Goal: Task Accomplishment & Management: Manage account settings

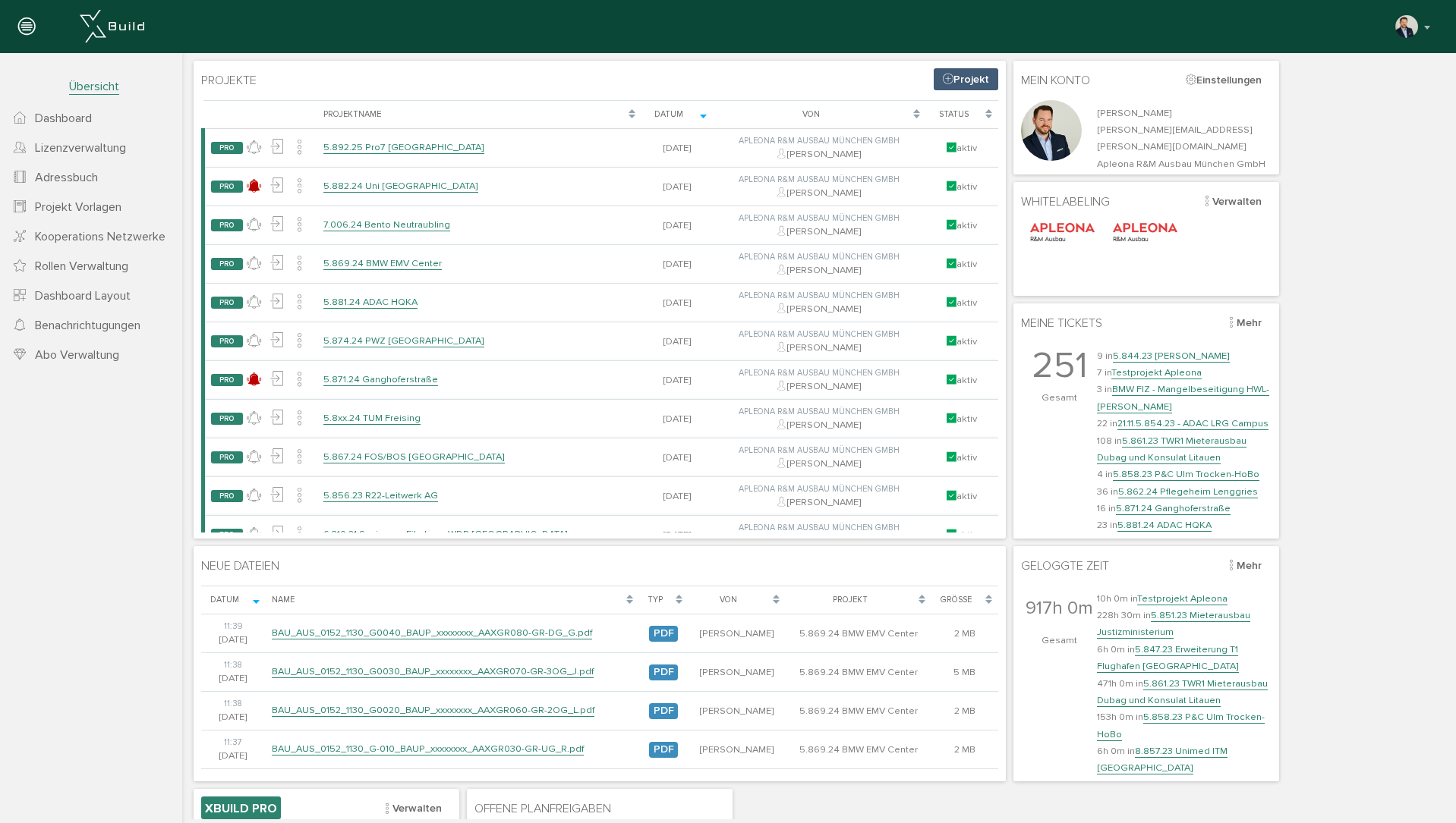
click at [126, 153] on span "Lizenzverwaltung" at bounding box center [80, 148] width 91 height 15
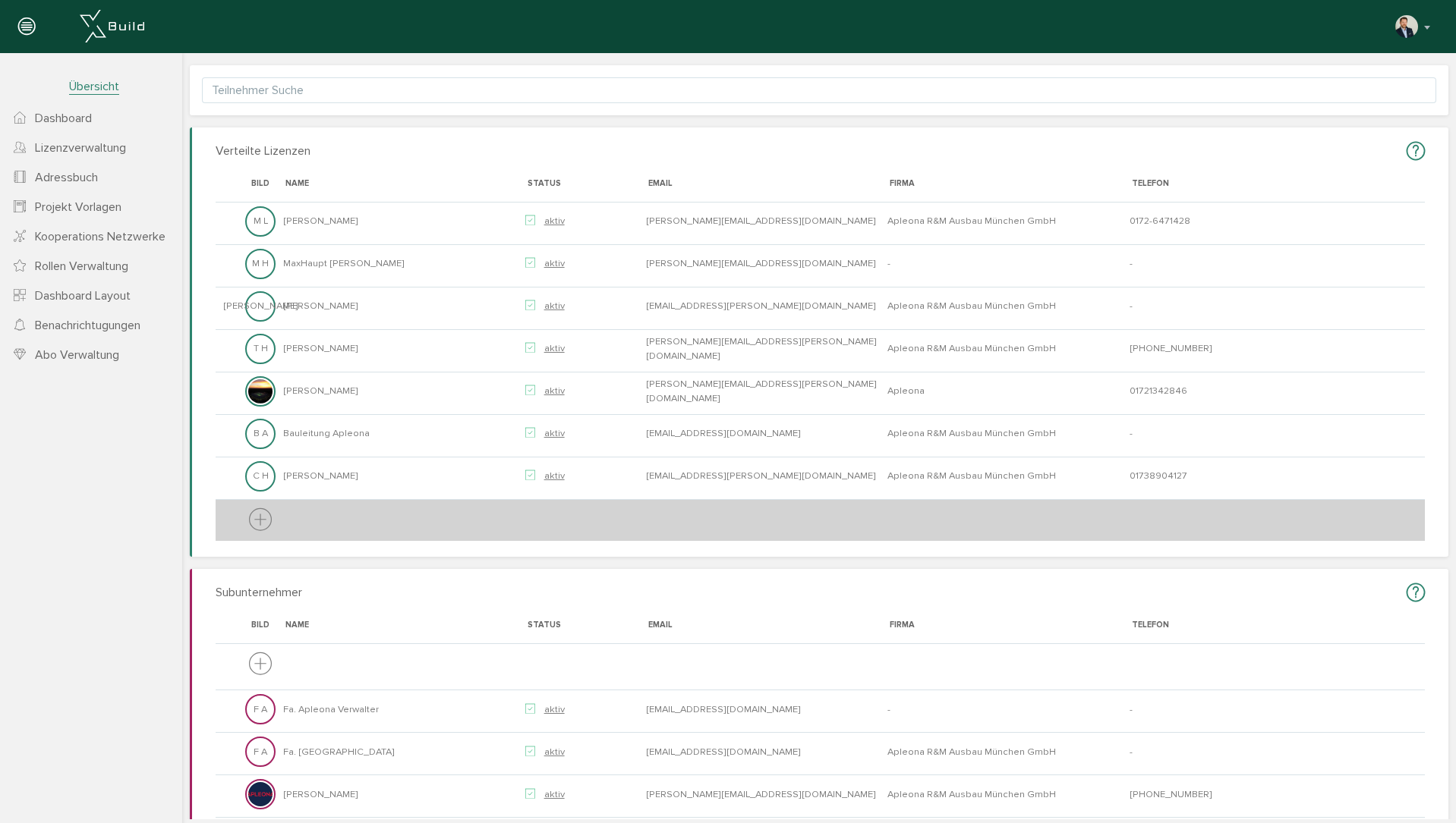
click at [264, 520] on icon at bounding box center [260, 520] width 23 height 28
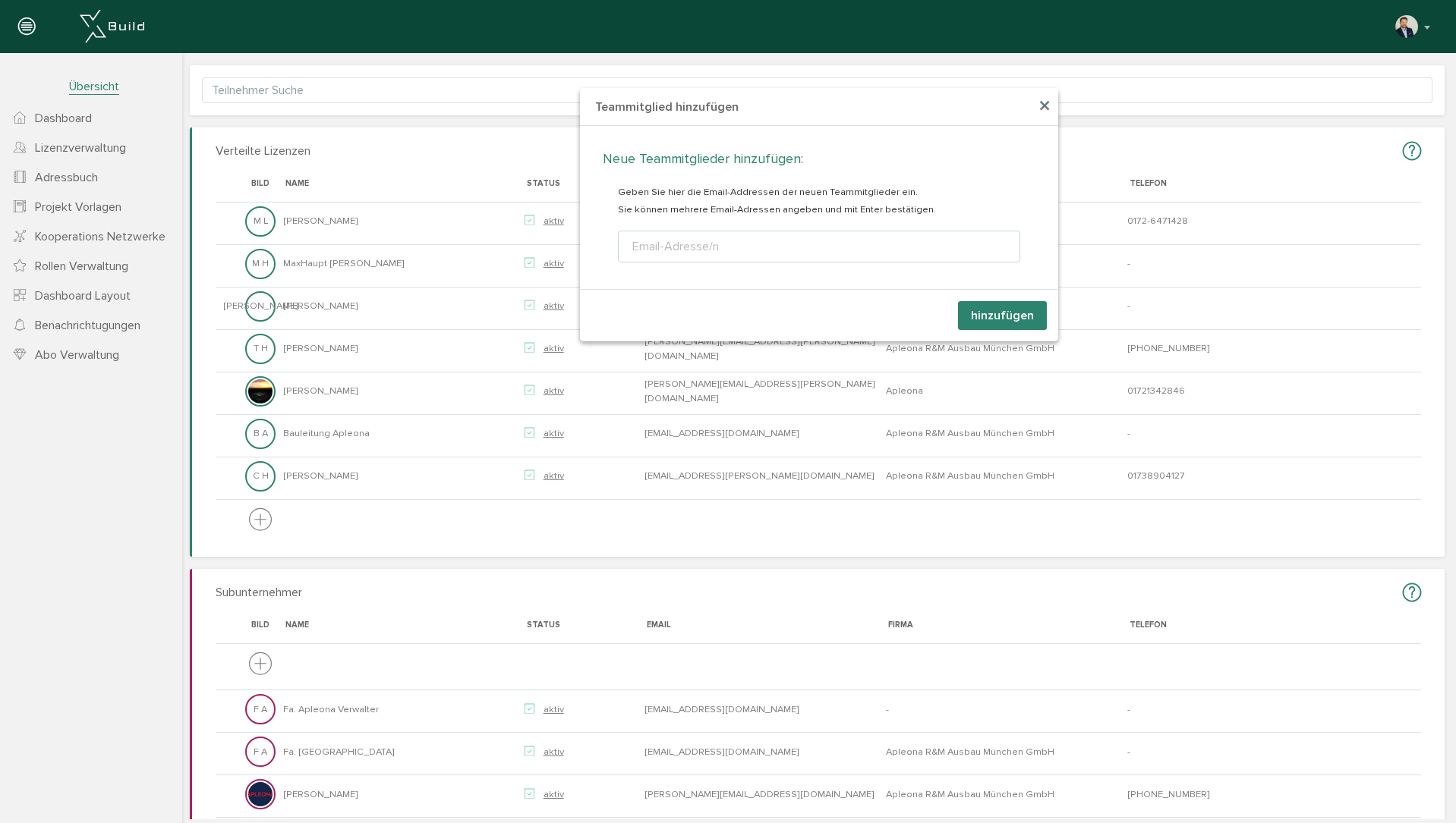
scroll to position [12, 0]
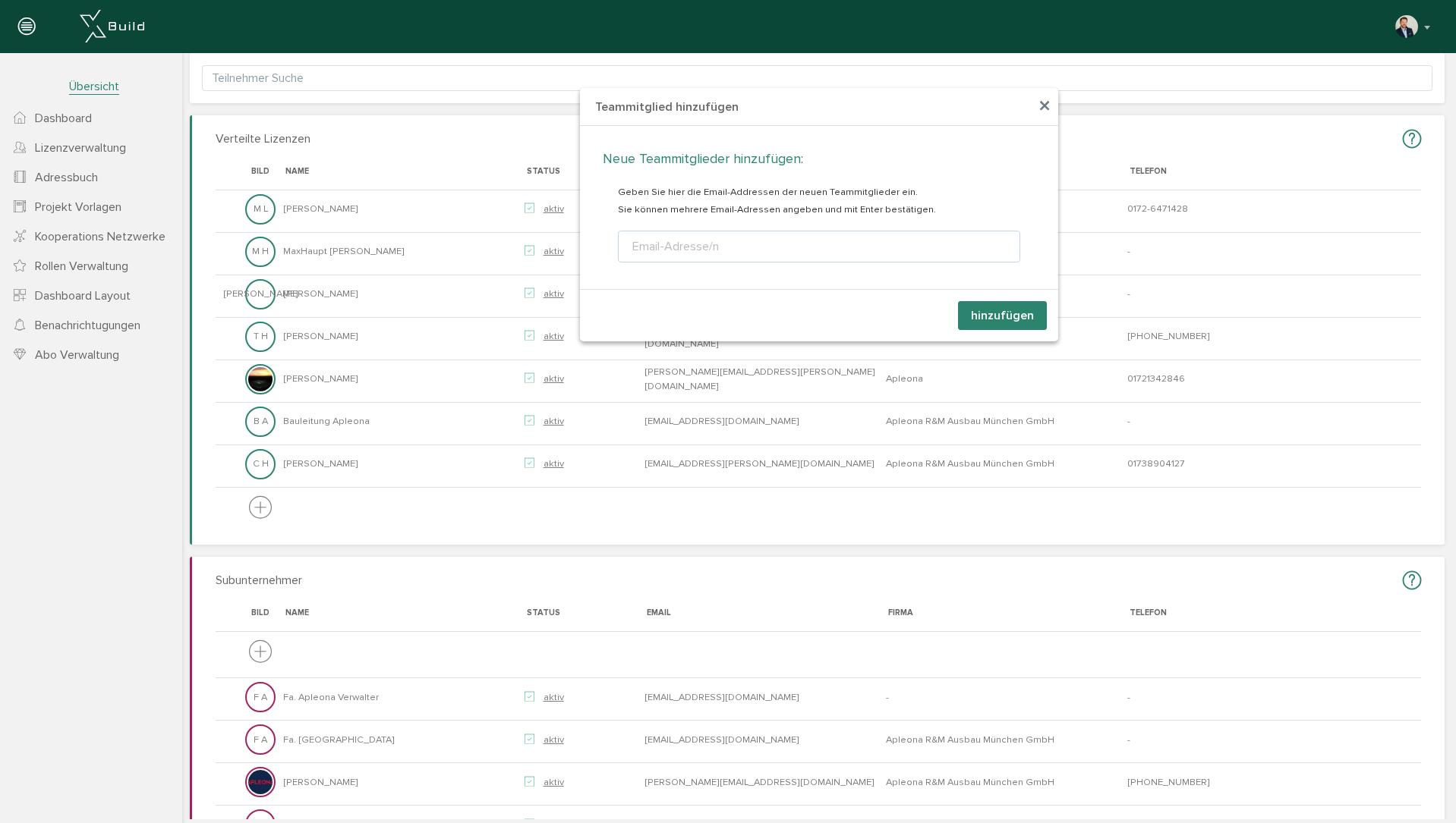
click at [669, 242] on div "Email-Adresse/n" at bounding box center [676, 247] width 93 height 18
type input "andreas.b.hein"
click at [717, 267] on div "andreas.b.hein@apleona.com, Andreas Hein, Apleona R&M Ausbau München GmbH" at bounding box center [834, 275] width 392 height 30
type textarea "[PERSON_NAME][EMAIL_ADDRESS][DOMAIN_NAME]"
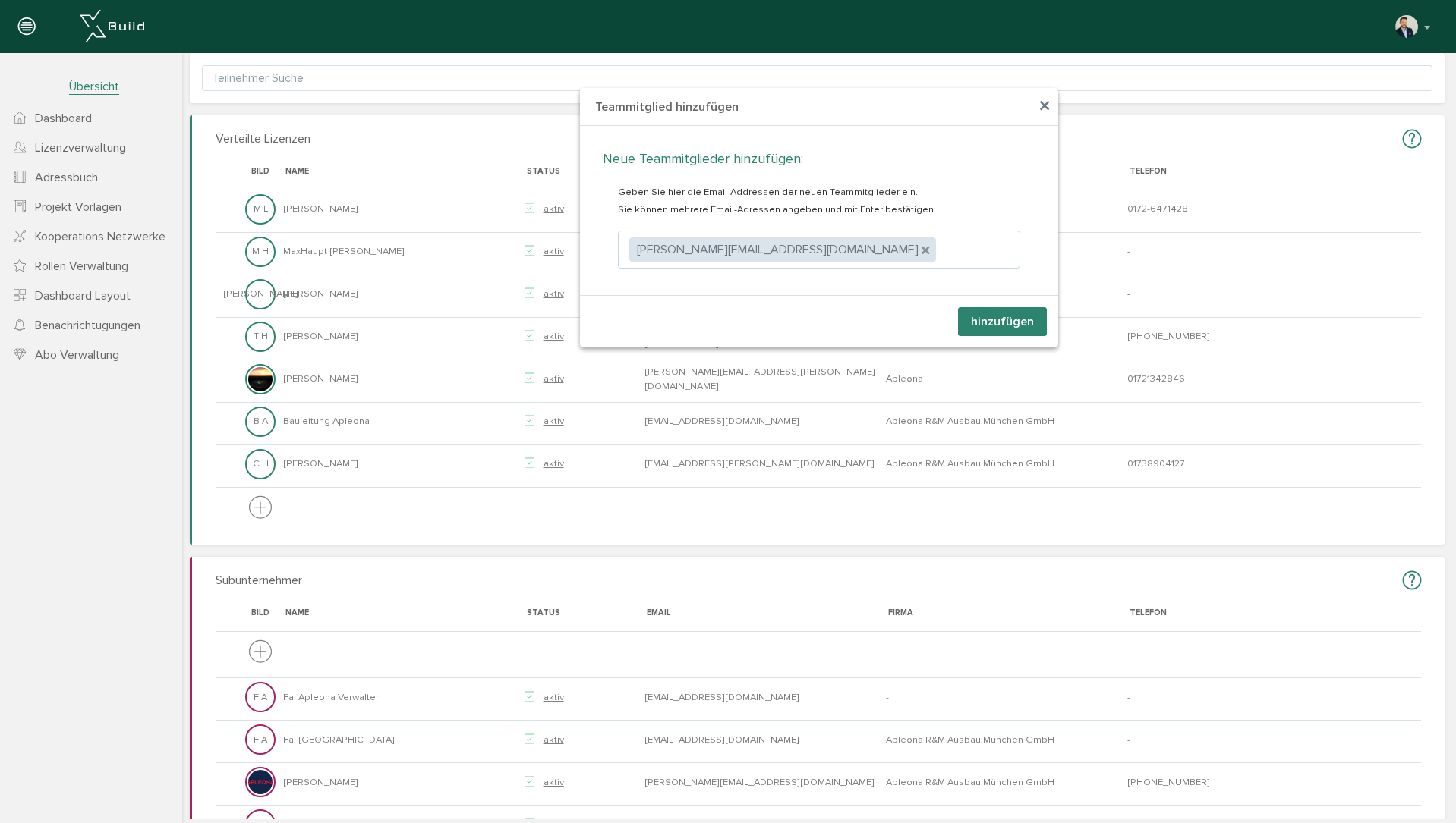
click at [987, 324] on button "hinzufügen" at bounding box center [1002, 322] width 89 height 29
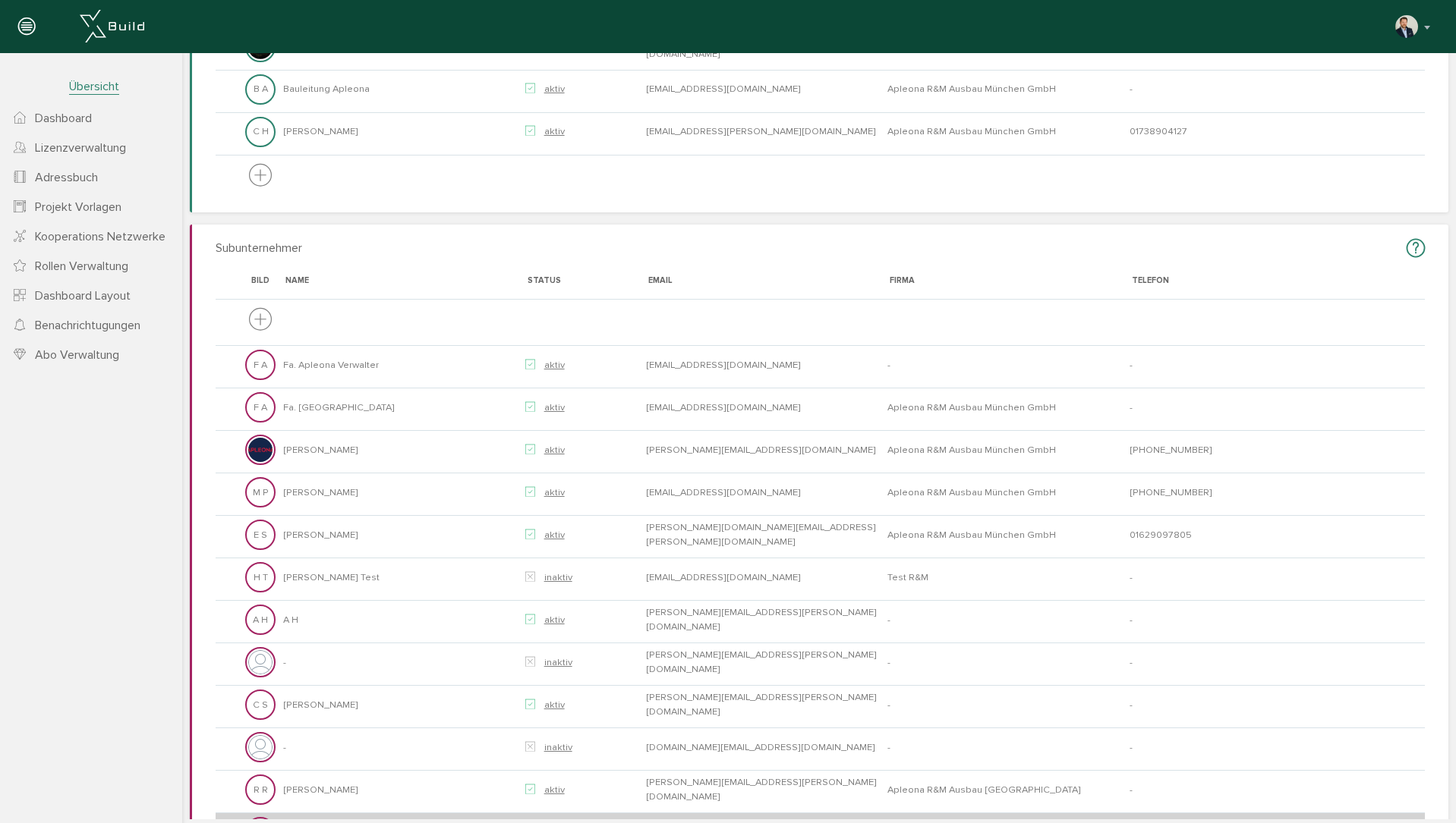
scroll to position [250, 0]
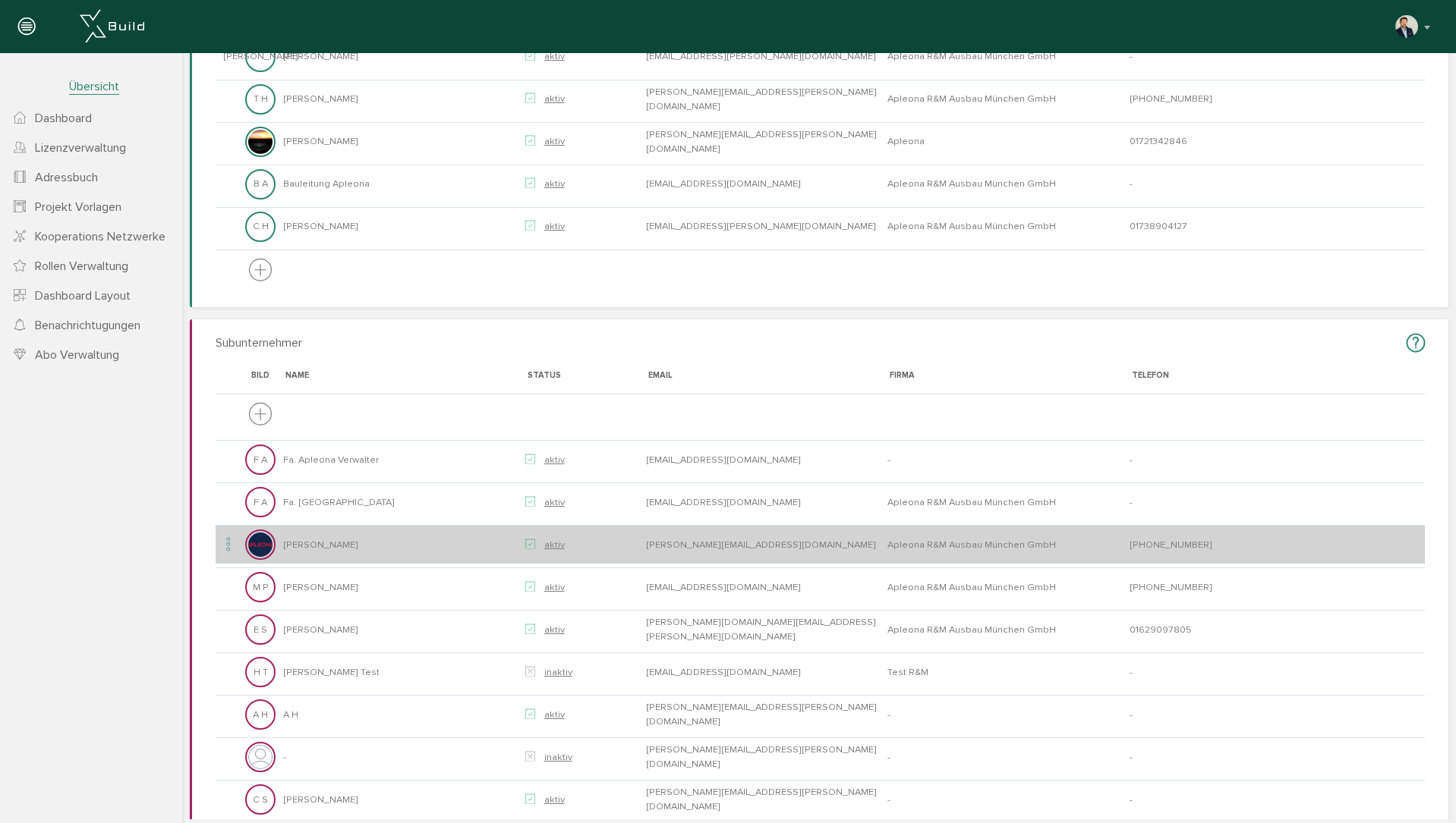
click at [369, 543] on td "[PERSON_NAME]" at bounding box center [401, 544] width 242 height 39
click at [222, 544] on icon at bounding box center [229, 545] width 18 height 21
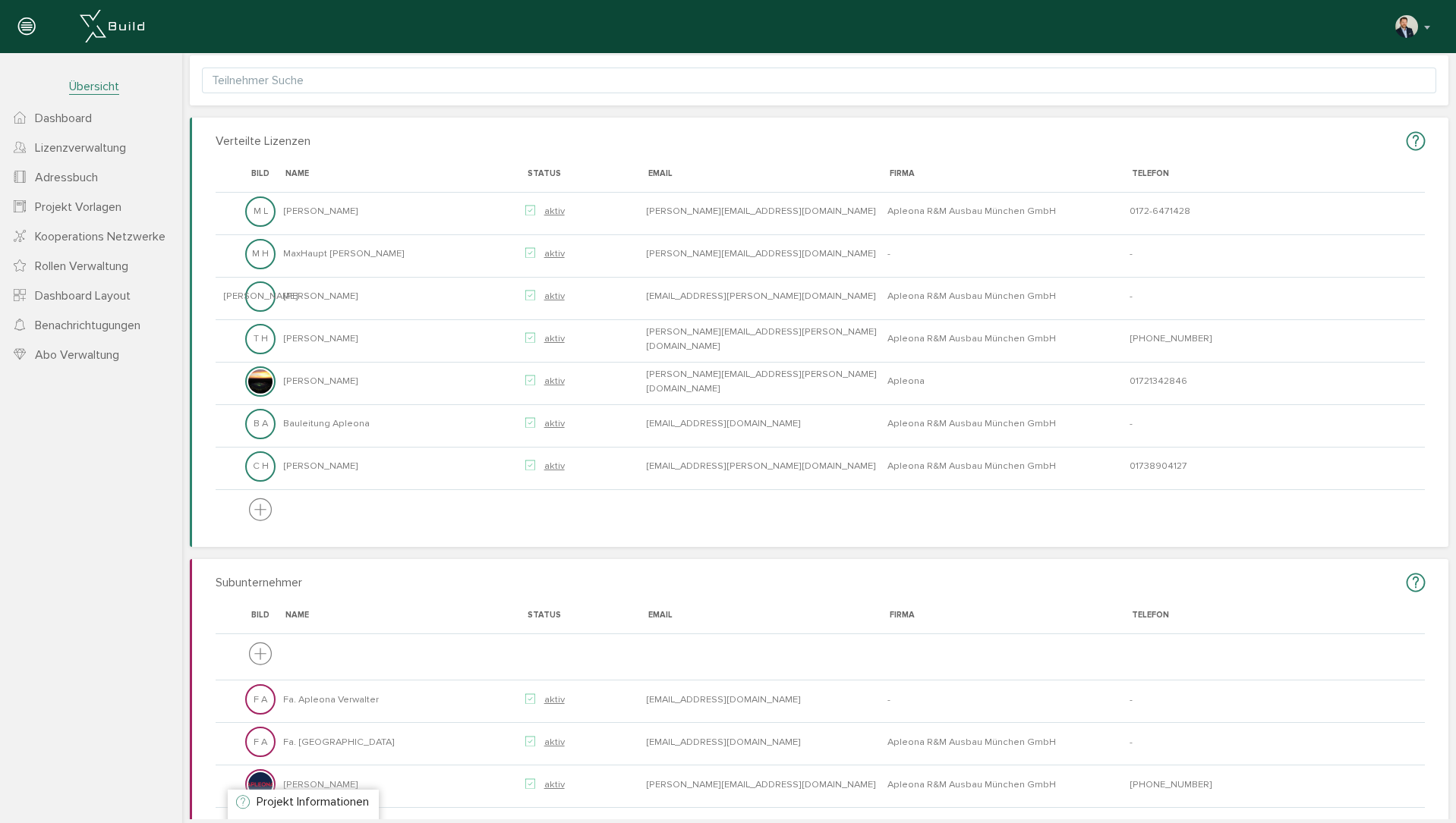
scroll to position [0, 0]
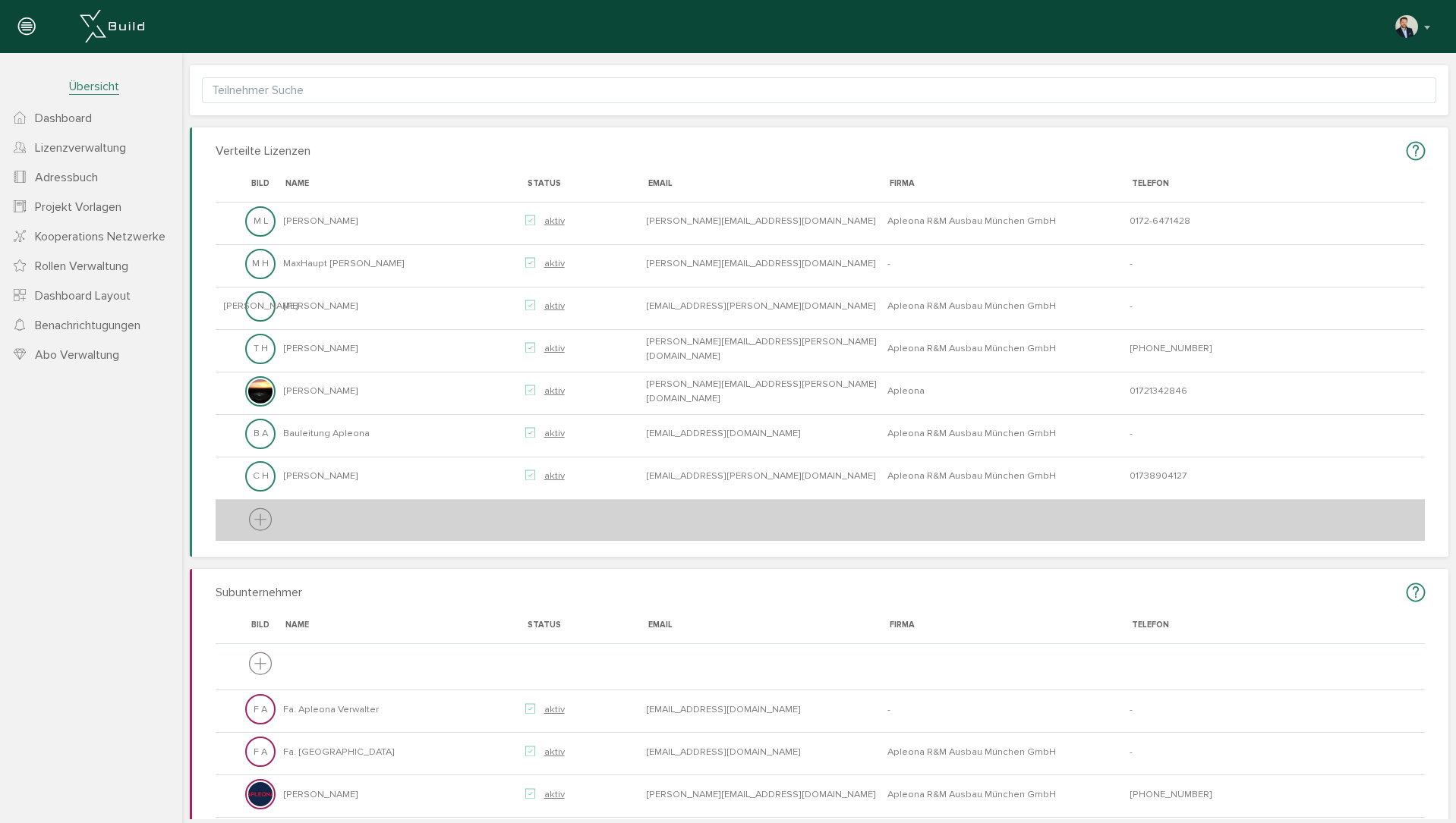
click at [254, 522] on icon at bounding box center [260, 520] width 23 height 28
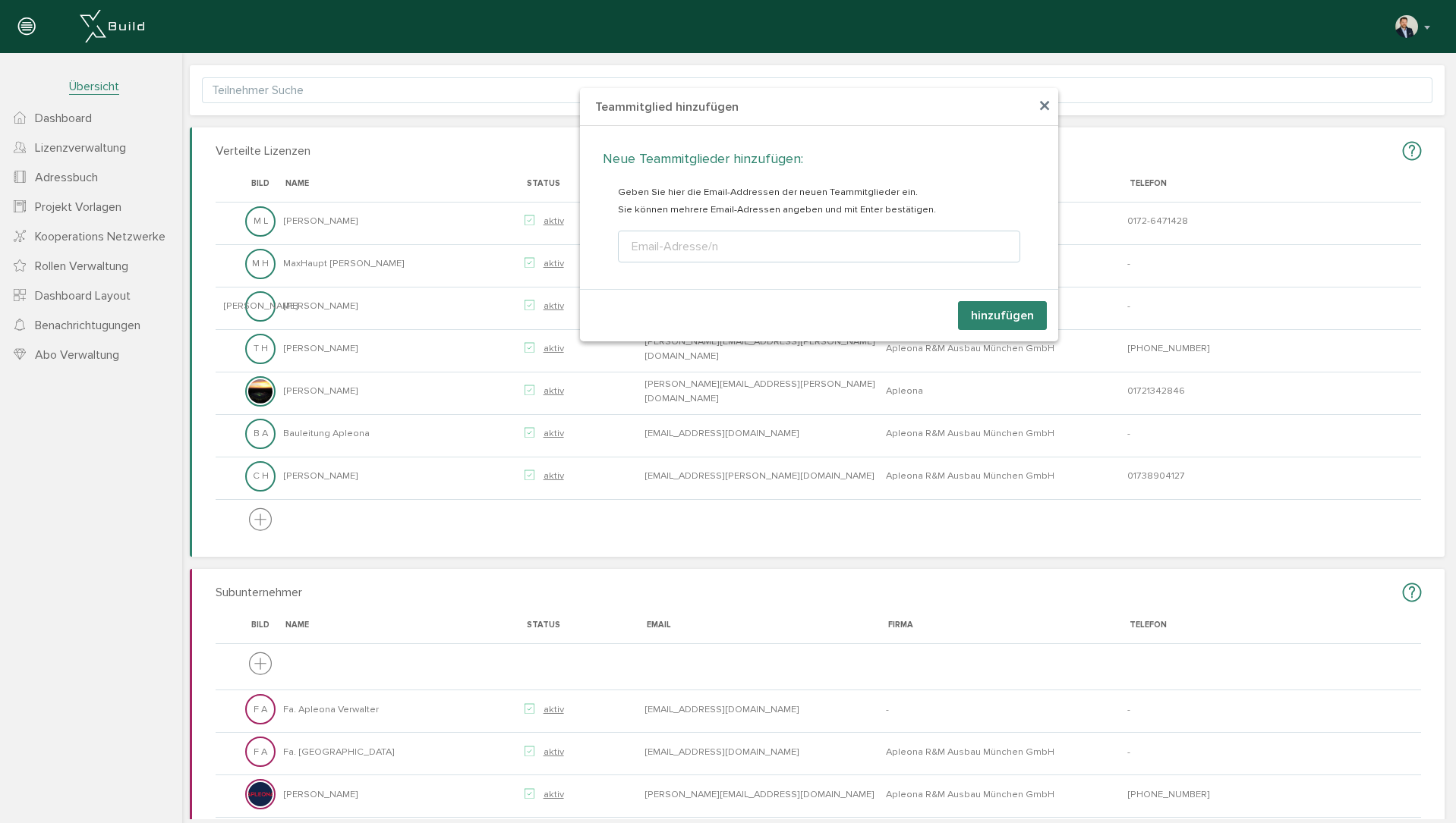
scroll to position [12, 0]
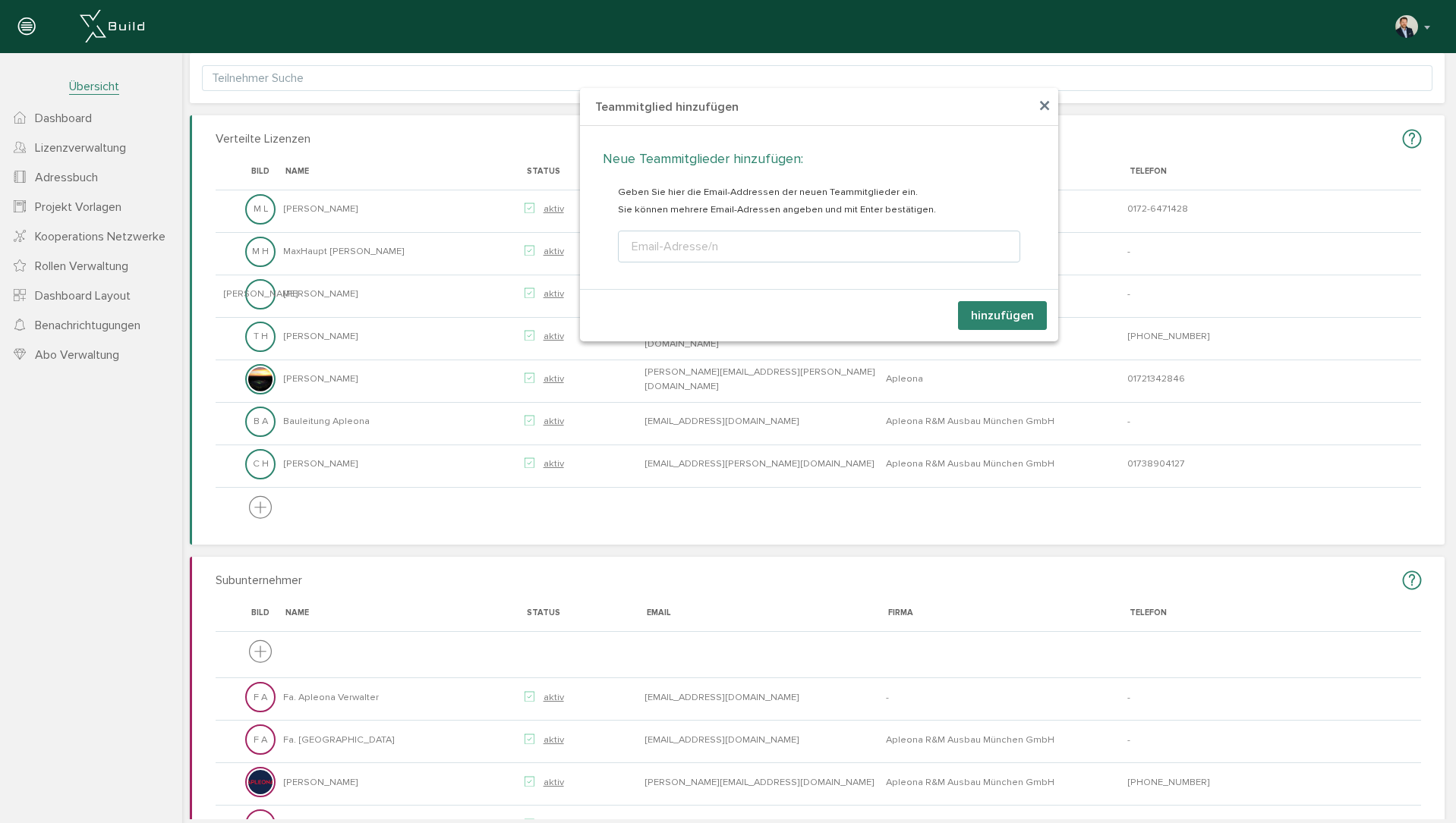
click at [719, 241] on div "Email-Adresse/n" at bounding box center [675, 247] width 93 height 18
click at [1043, 101] on span "×" at bounding box center [1044, 107] width 12 height 30
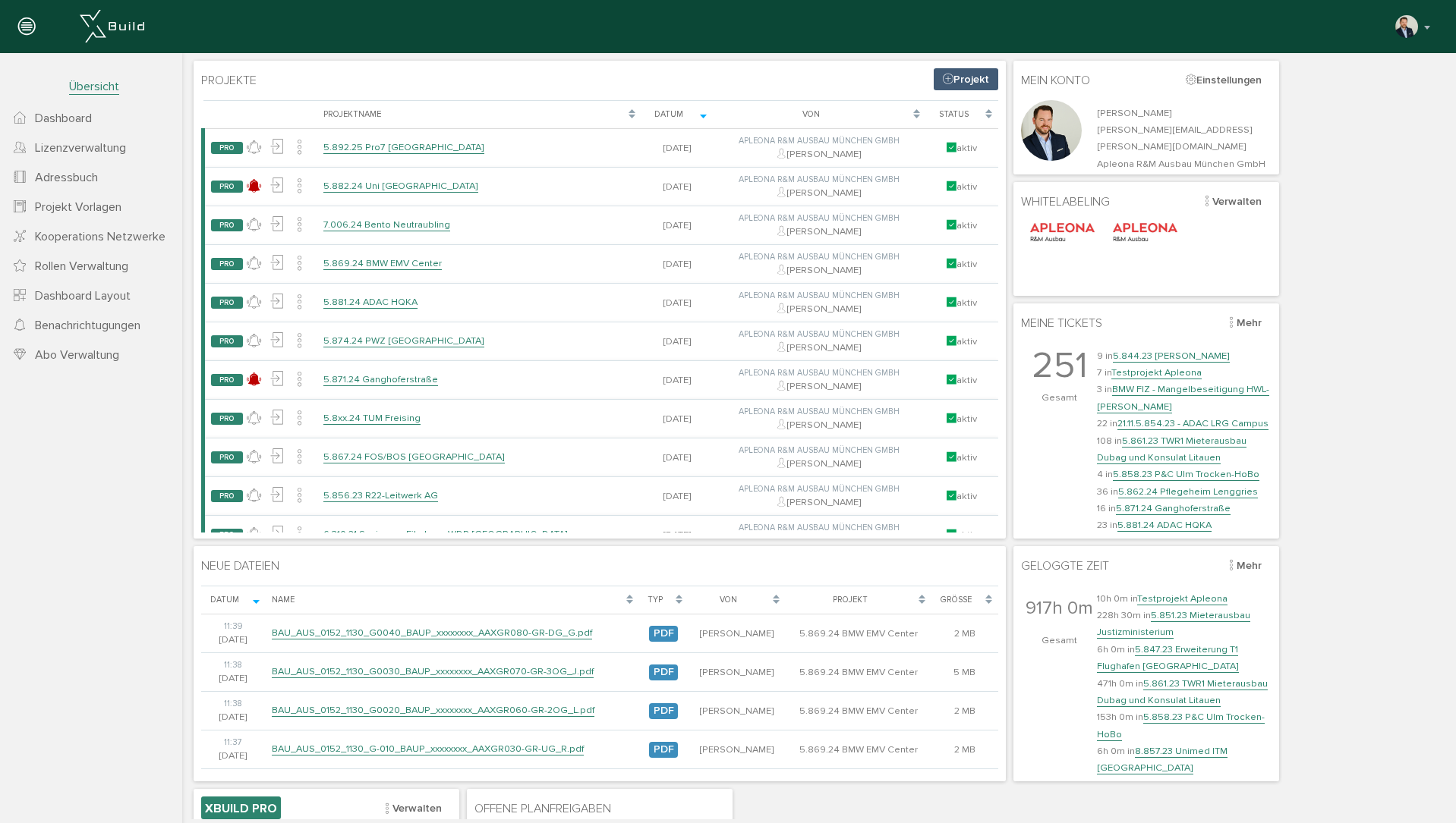
click at [67, 150] on span "Lizenzverwaltung" at bounding box center [80, 148] width 91 height 15
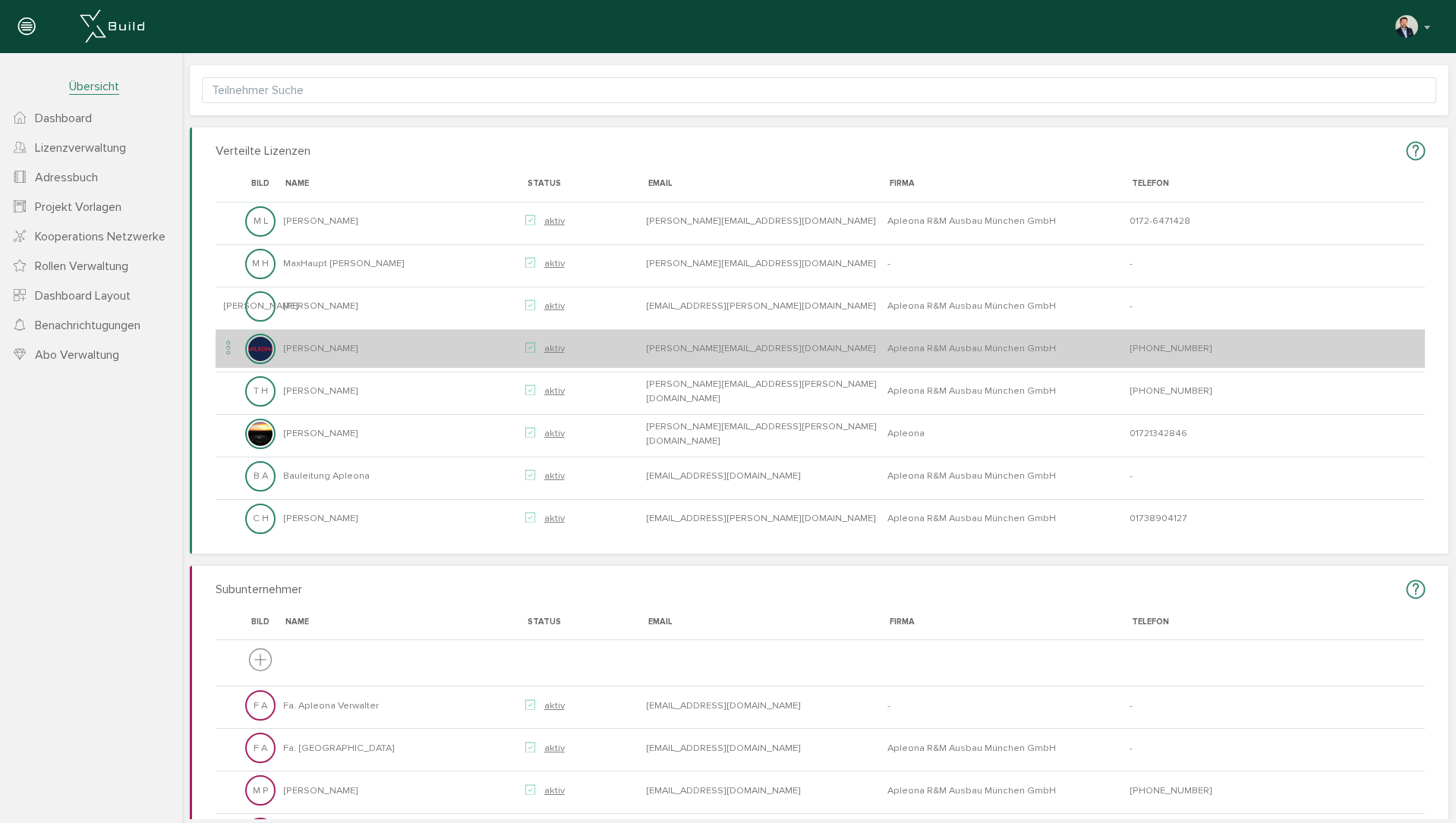
click at [225, 353] on icon at bounding box center [229, 349] width 18 height 21
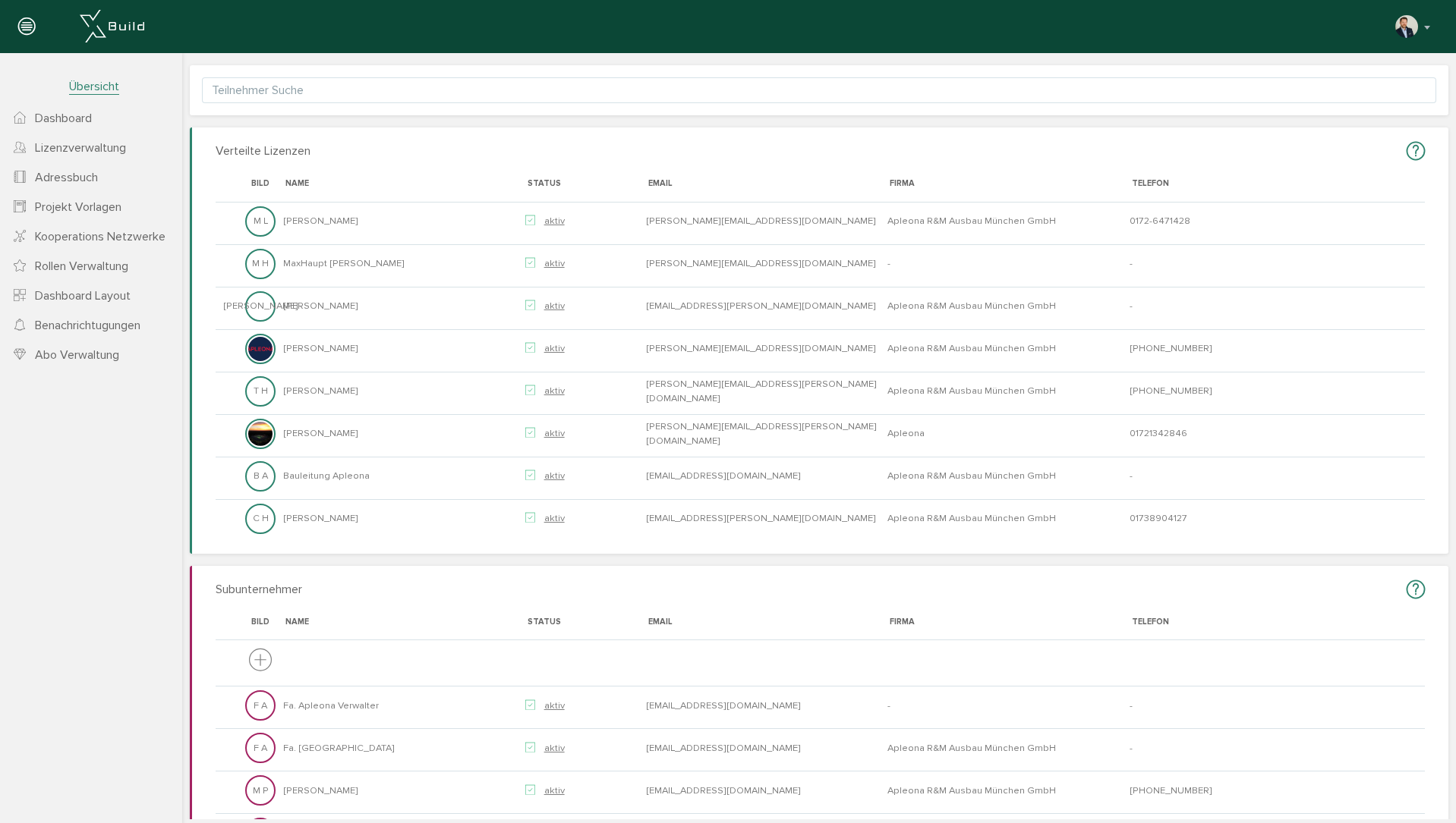
click at [98, 124] on link "Dashboard" at bounding box center [91, 118] width 182 height 30
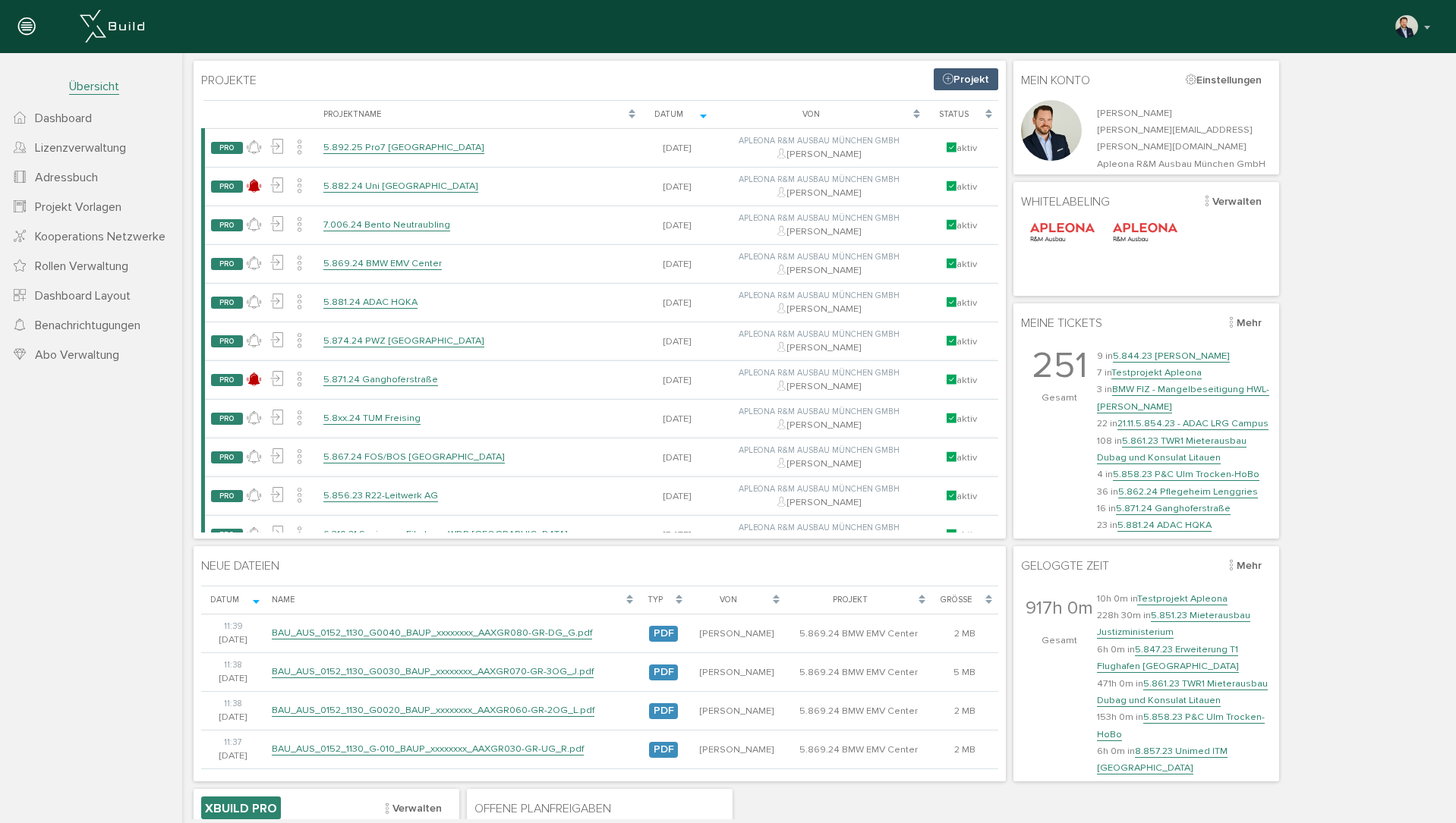
click at [976, 81] on link "Projekt" at bounding box center [965, 79] width 65 height 22
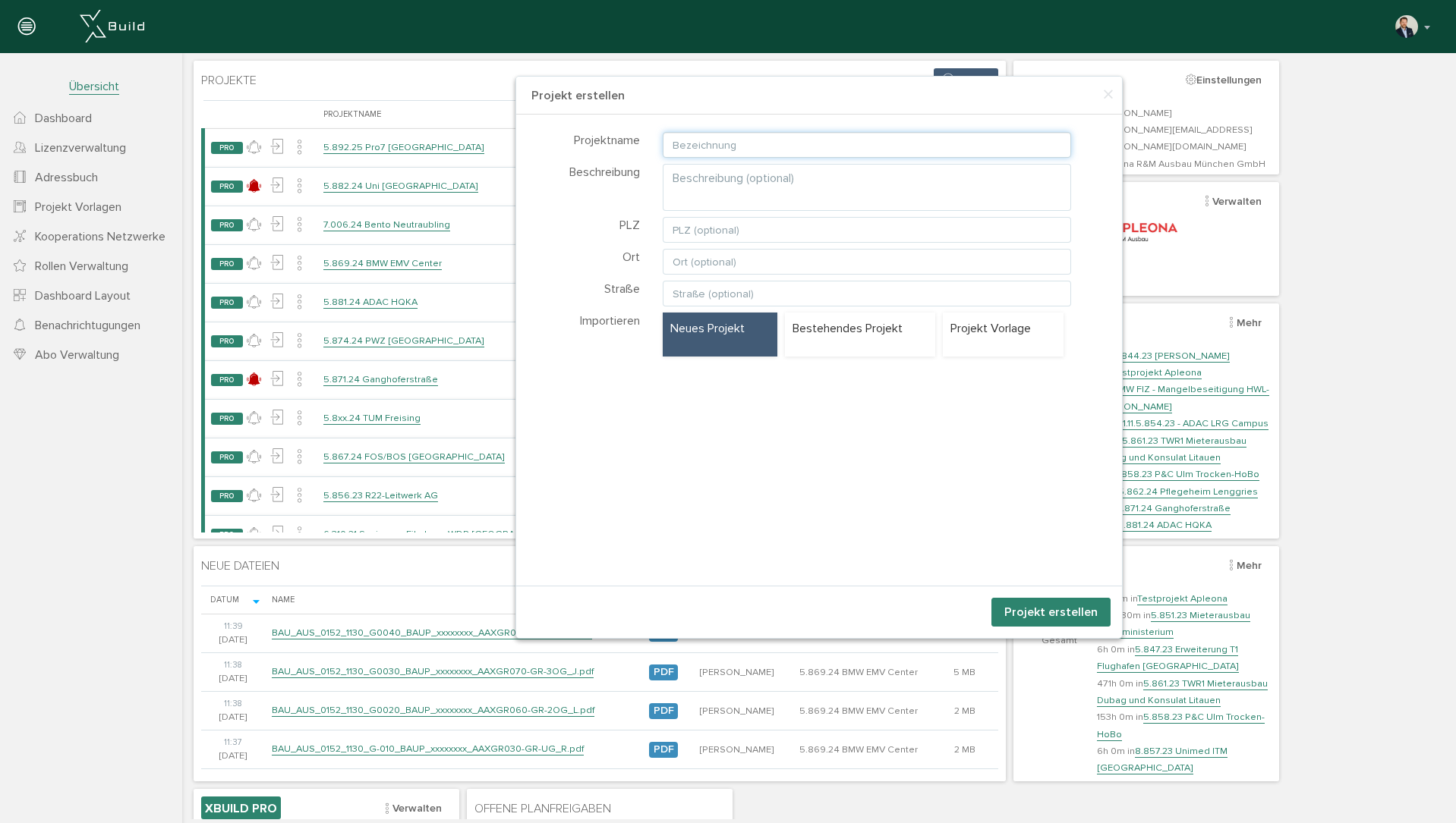
click at [759, 137] on input "text" at bounding box center [866, 145] width 409 height 26
type input "Büroumbau Gneisenaustraße 15"
click at [1062, 610] on button "Projekt erstellen" at bounding box center [1050, 612] width 119 height 29
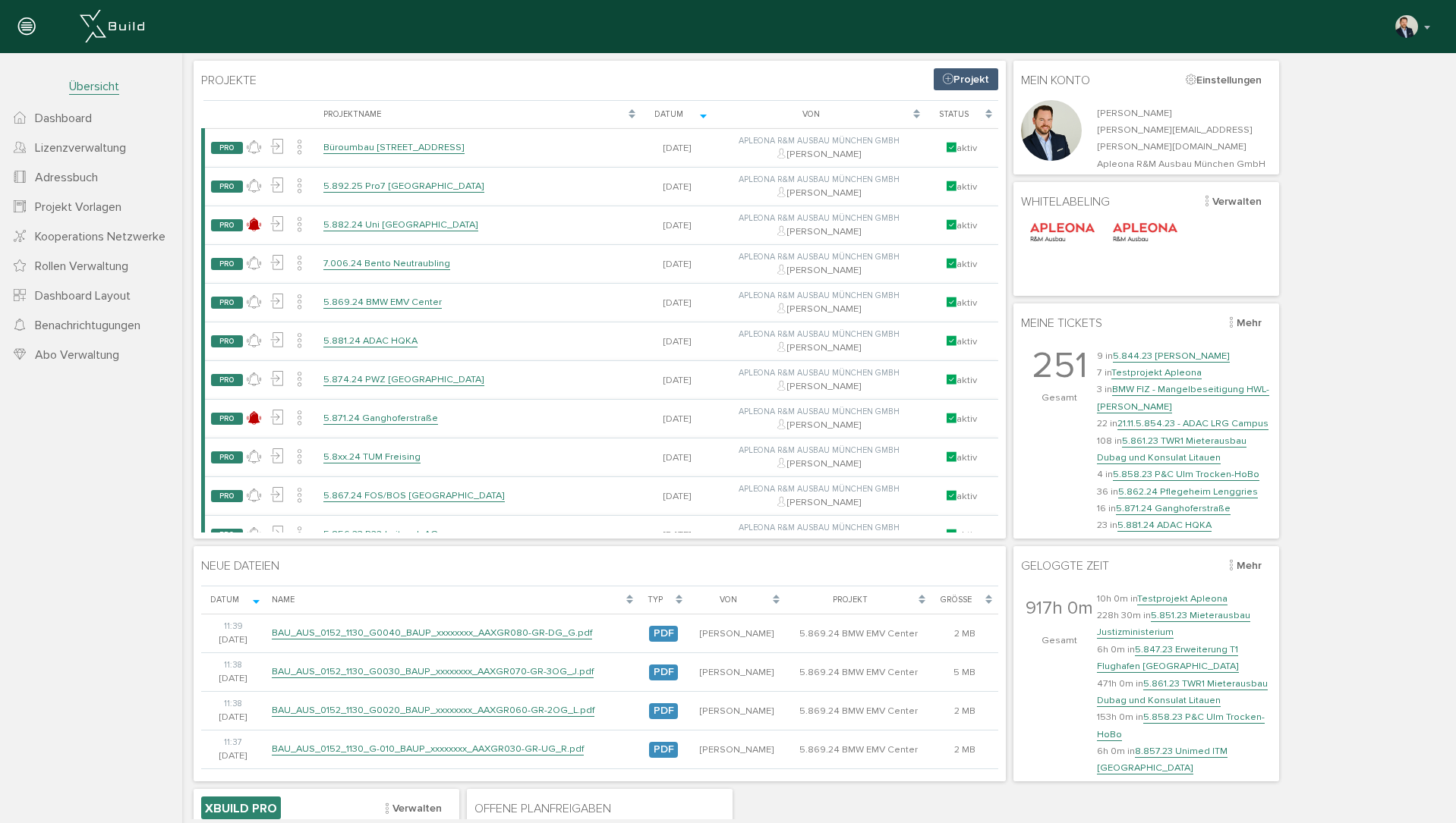
click at [87, 147] on span "Lizenzverwaltung" at bounding box center [80, 148] width 91 height 15
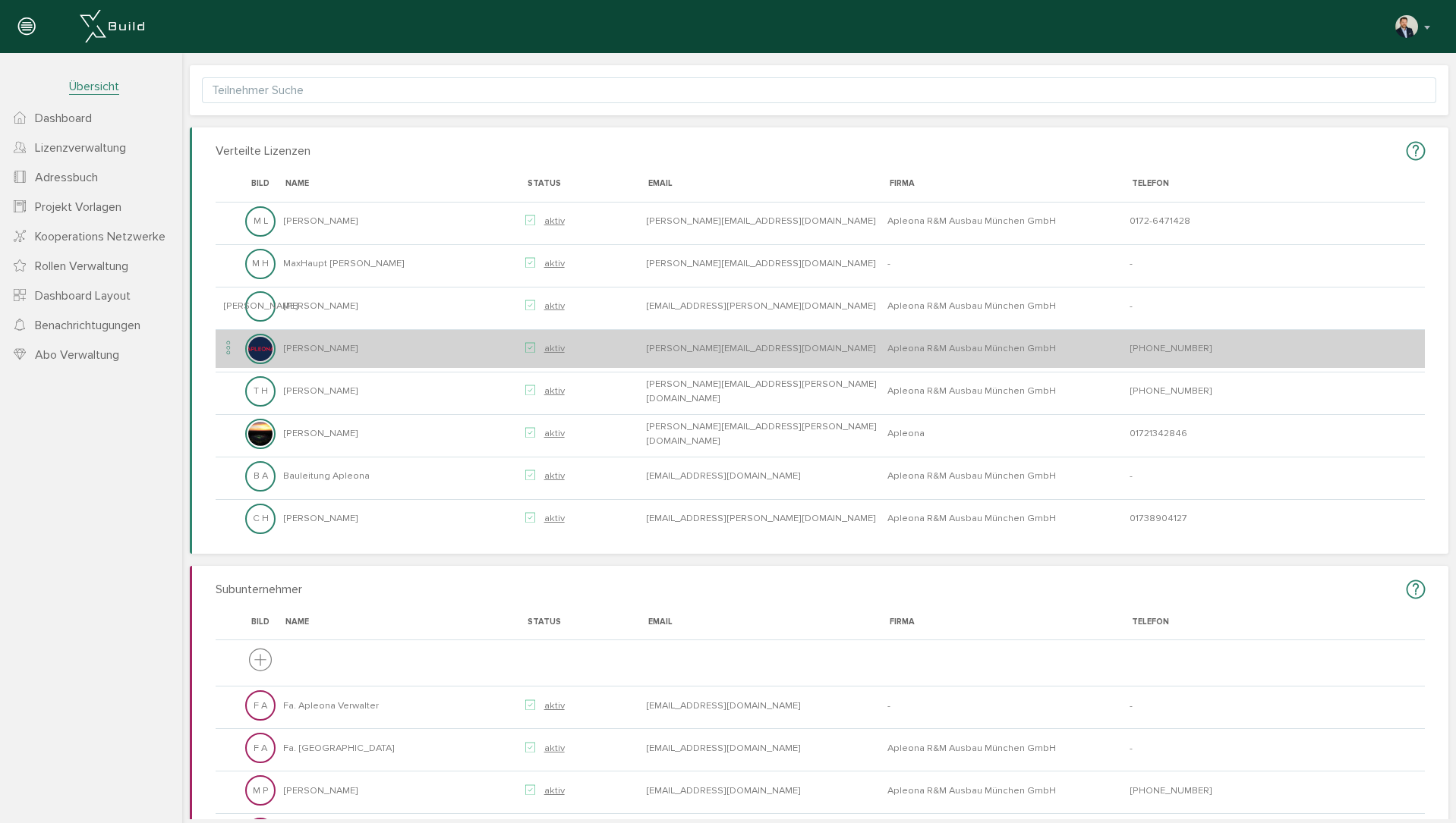
click at [226, 348] on icon at bounding box center [229, 349] width 18 height 21
click at [449, 350] on td "[PERSON_NAME]" at bounding box center [401, 349] width 242 height 39
click at [1252, 350] on td "+49 152 57912016" at bounding box center [1275, 349] width 299 height 39
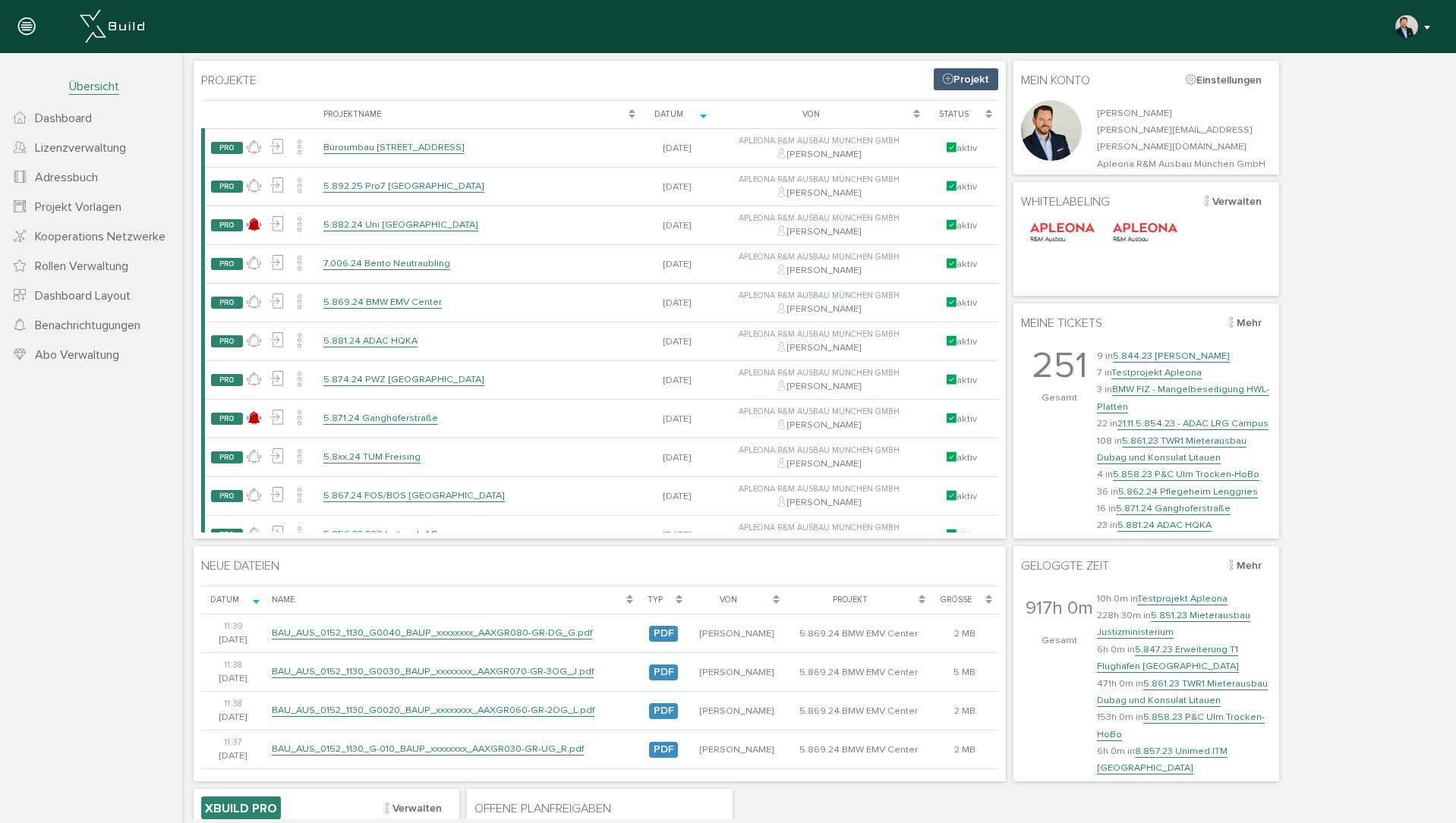
click at [1415, 16] on button "button" at bounding box center [1413, 26] width 39 height 23
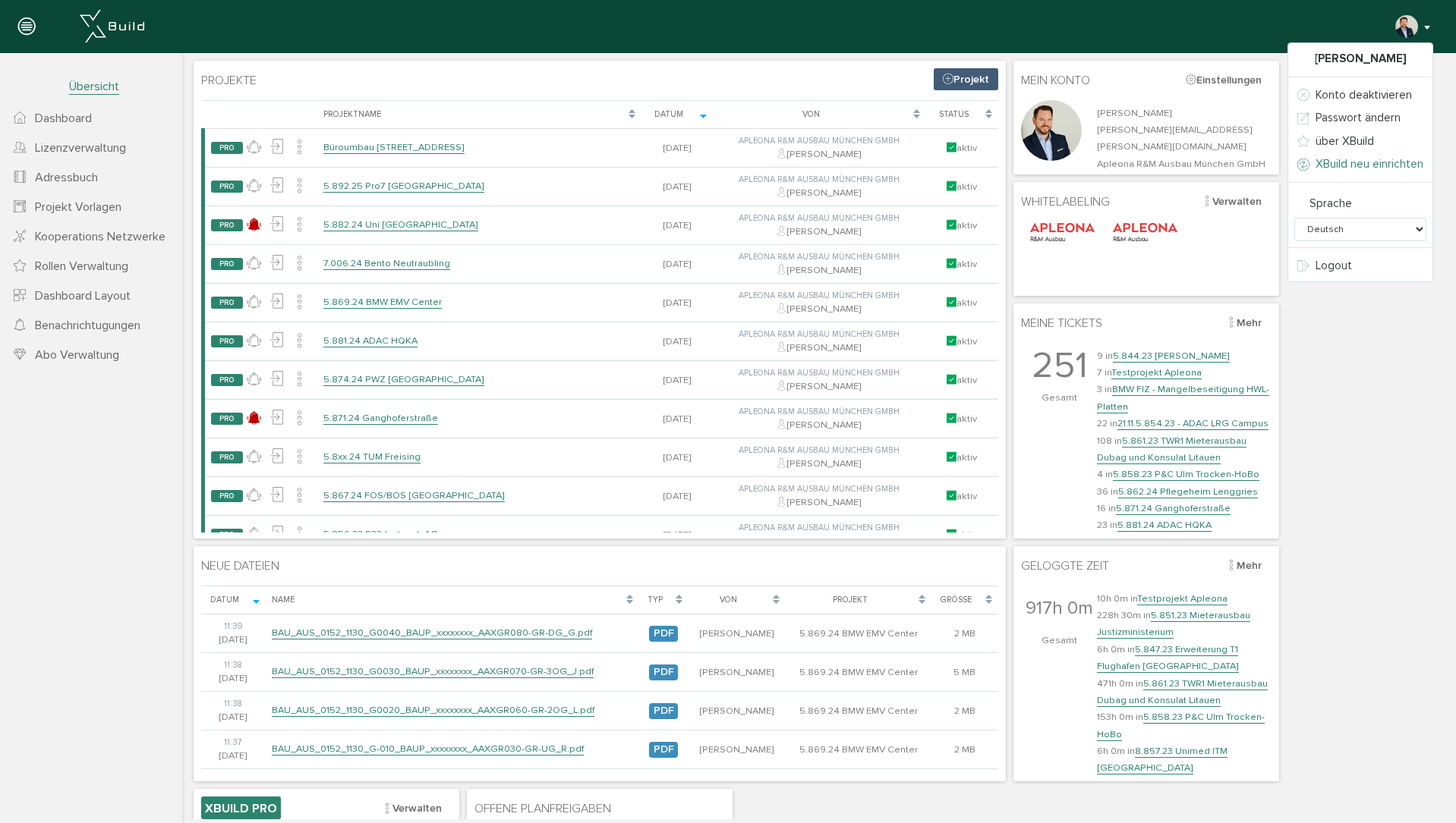
click at [1356, 165] on span "XBuild neu einrichten" at bounding box center [1369, 164] width 108 height 14
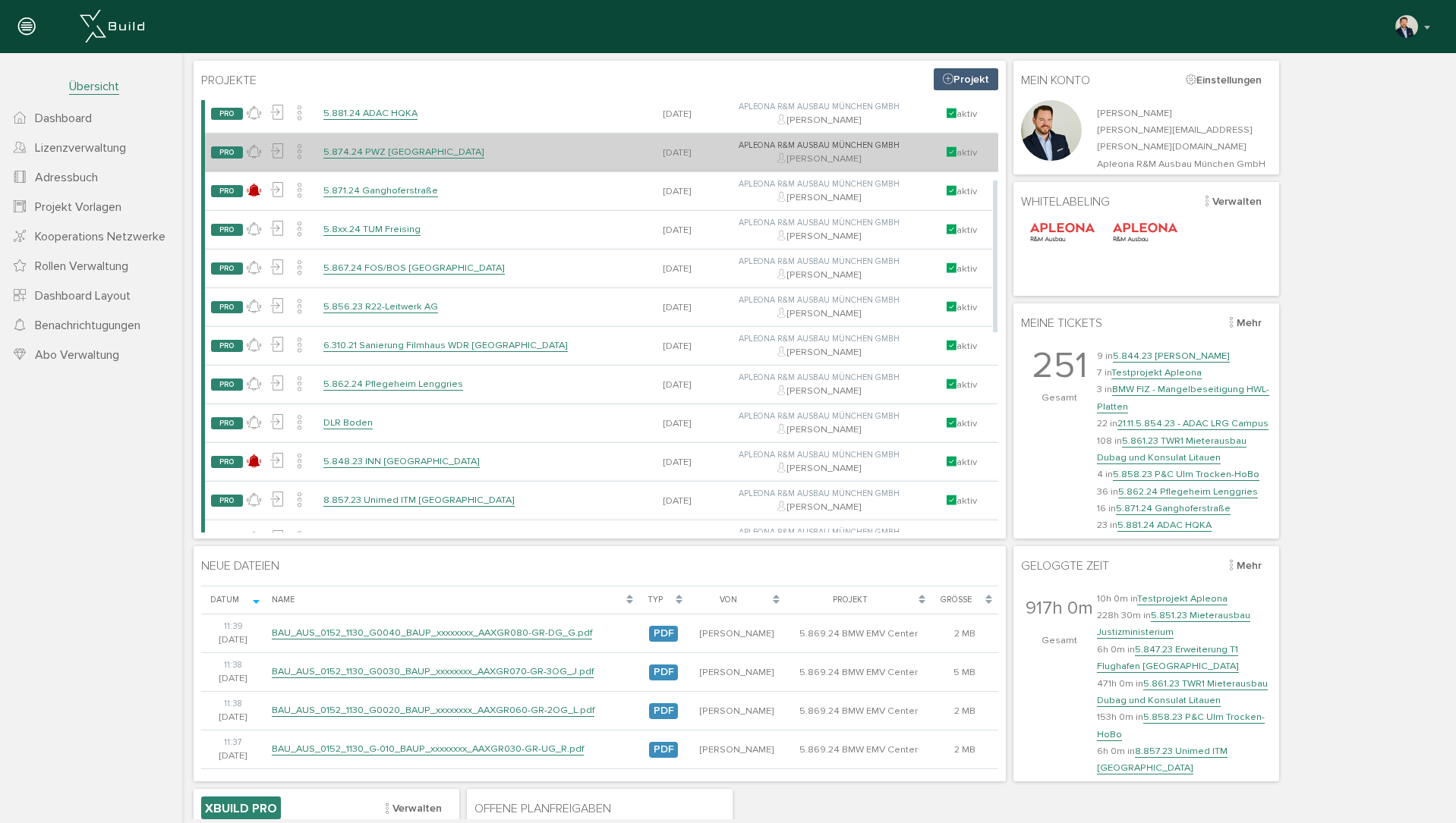
click at [372, 153] on link "5.874.24 PWZ [GEOGRAPHIC_DATA]" at bounding box center [404, 152] width 161 height 13
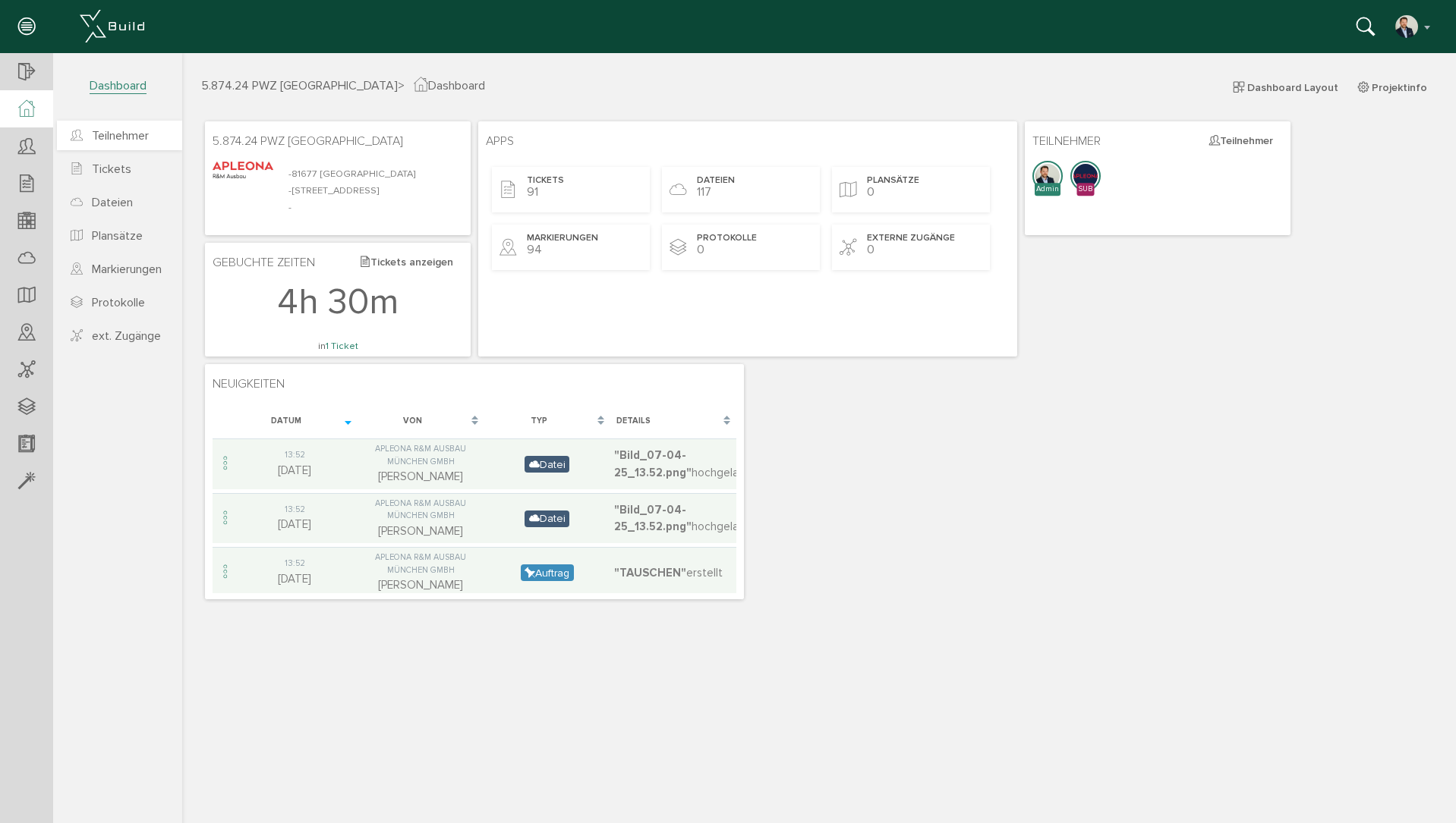
click at [122, 144] on link "Teilnehmer" at bounding box center [119, 136] width 125 height 30
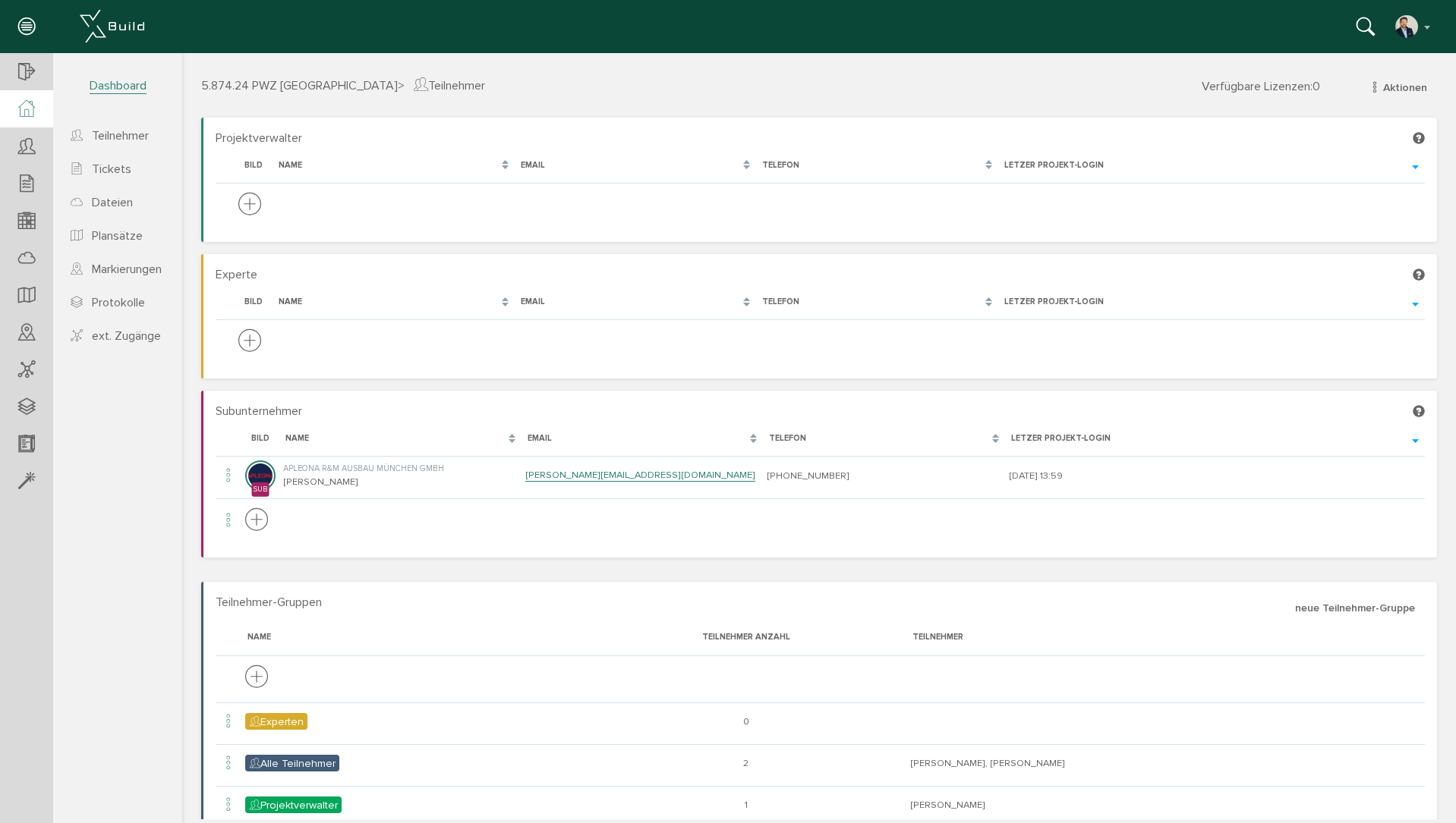
click at [36, 102] on div at bounding box center [26, 108] width 53 height 37
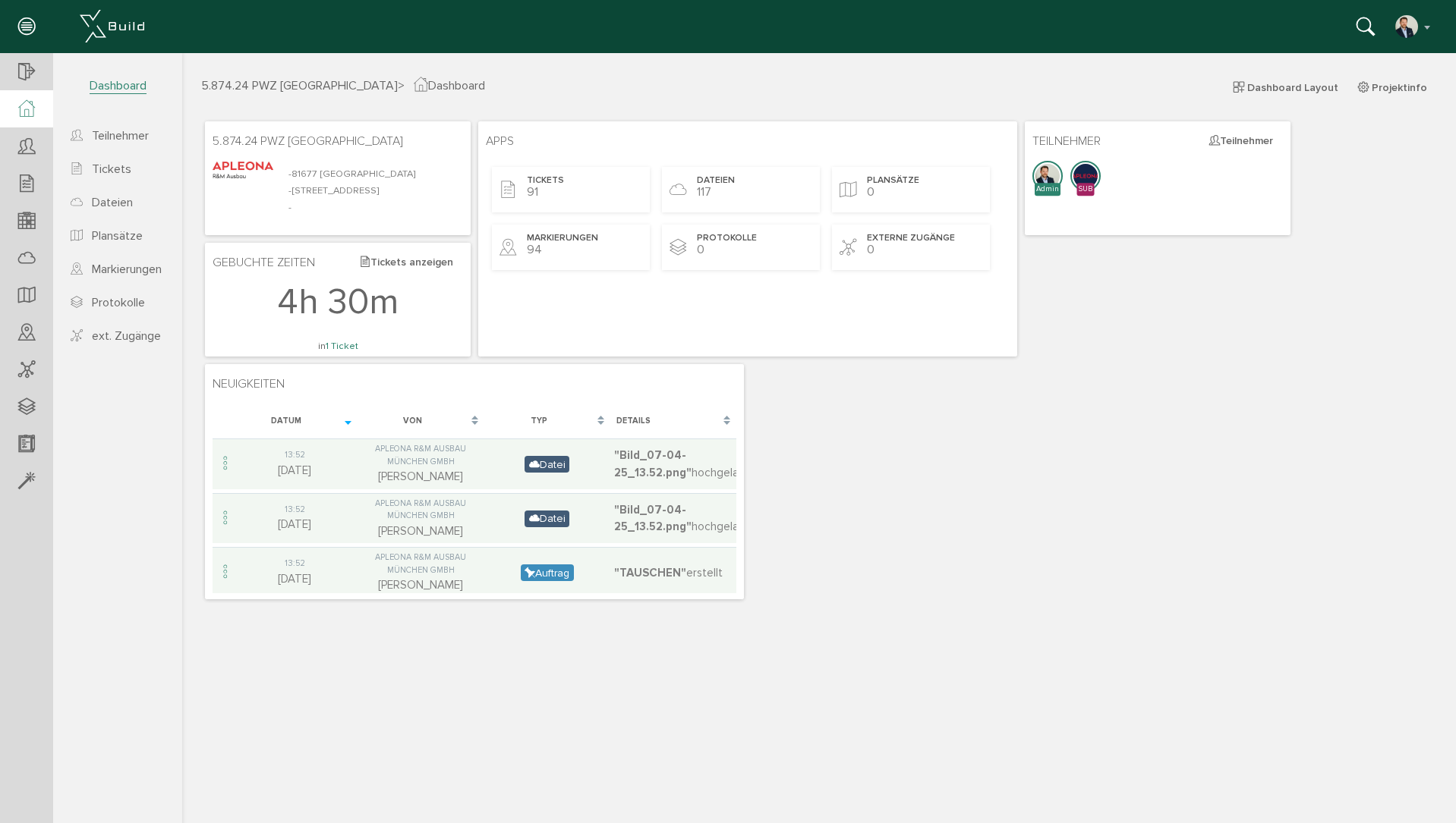
drag, startPoint x: 36, startPoint y: 92, endPoint x: 18, endPoint y: 54, distance: 42.0
click at [36, 91] on div at bounding box center [26, 108] width 53 height 37
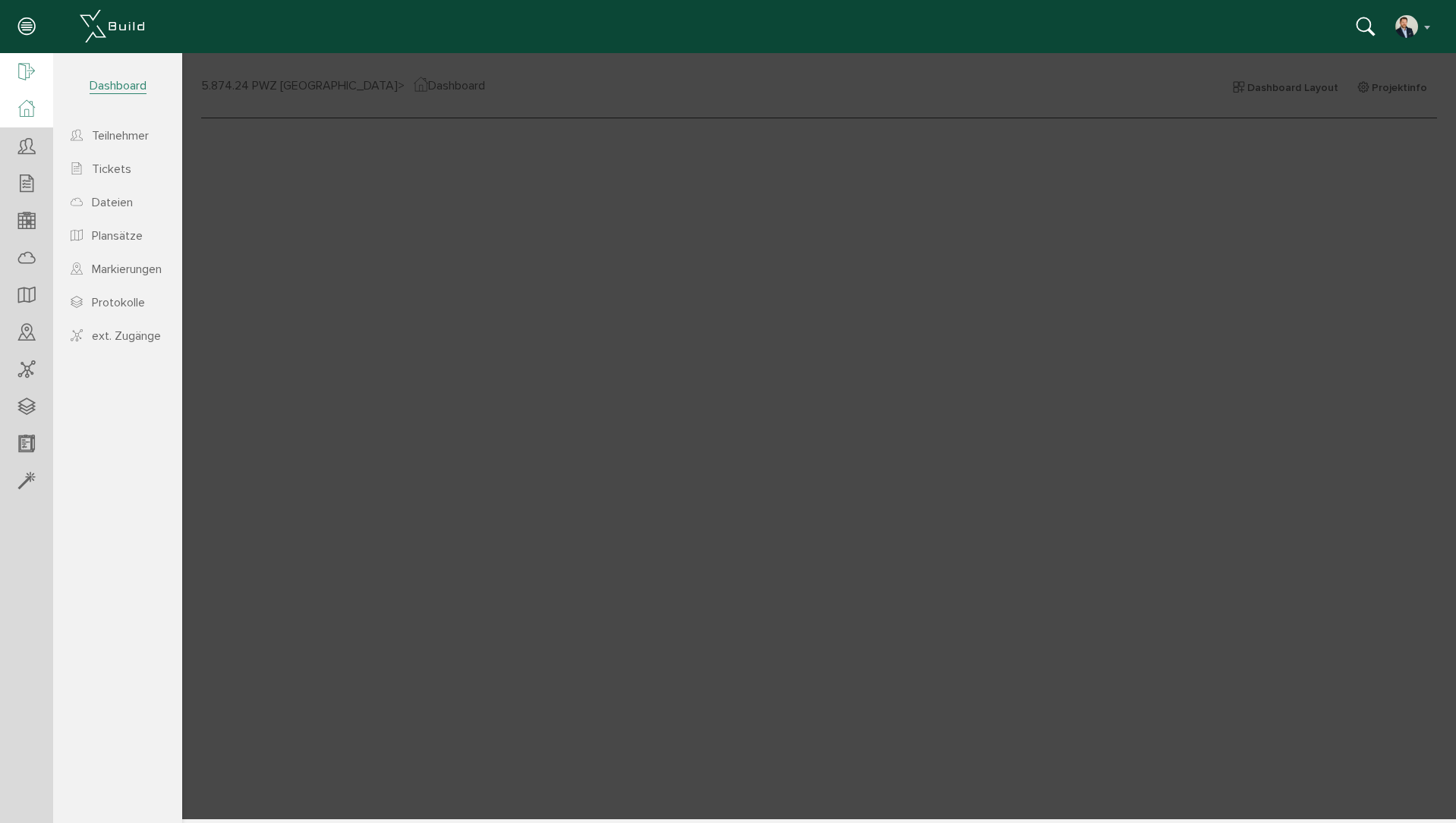
click at [18, 54] on div at bounding box center [26, 72] width 53 height 39
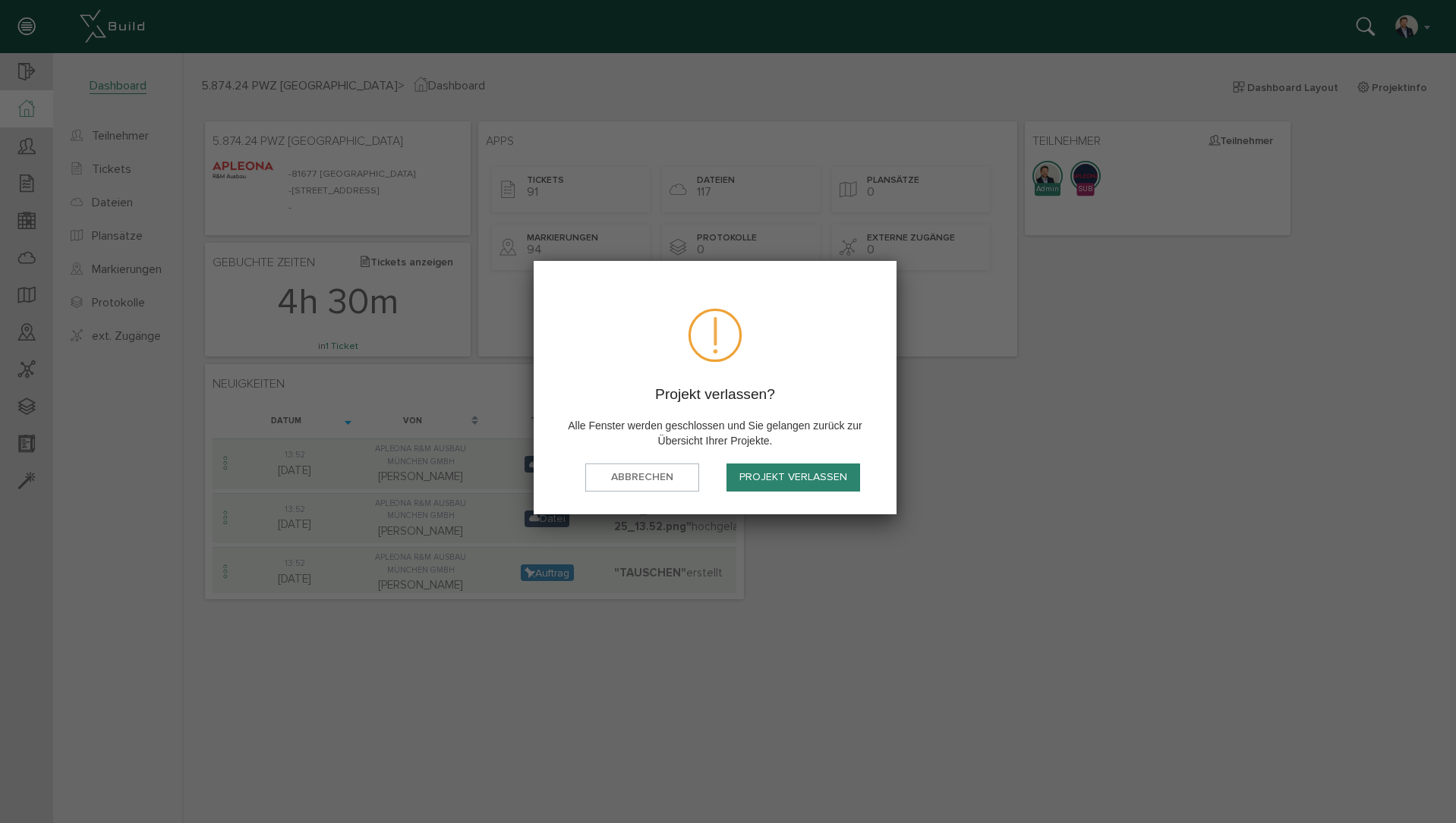
click at [820, 480] on button "Projekt verlassen" at bounding box center [793, 477] width 134 height 28
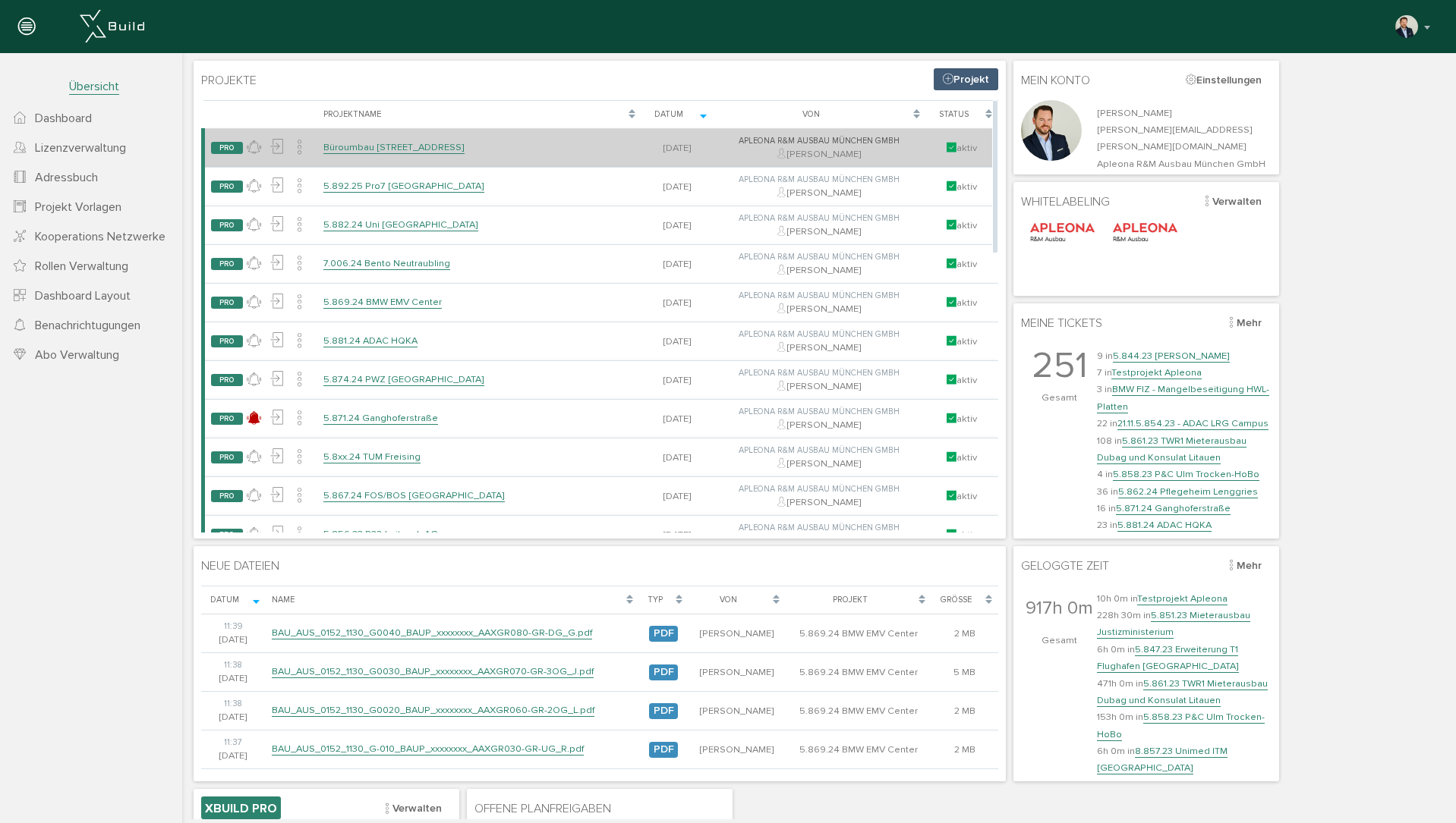
click at [381, 145] on link "Büroumbau [STREET_ADDRESS]" at bounding box center [394, 147] width 141 height 13
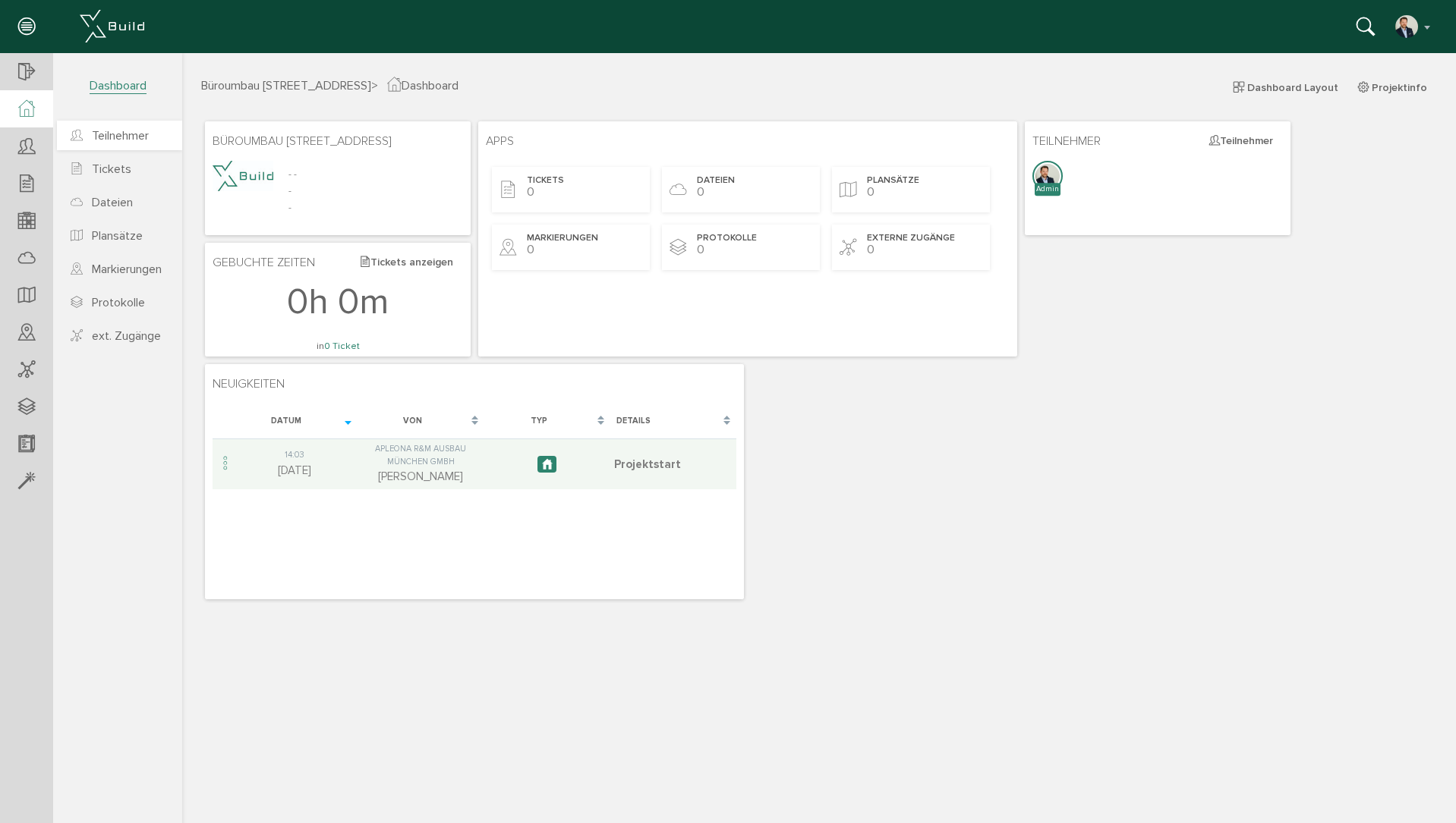
click at [100, 134] on span "Teilnehmer" at bounding box center [120, 135] width 57 height 15
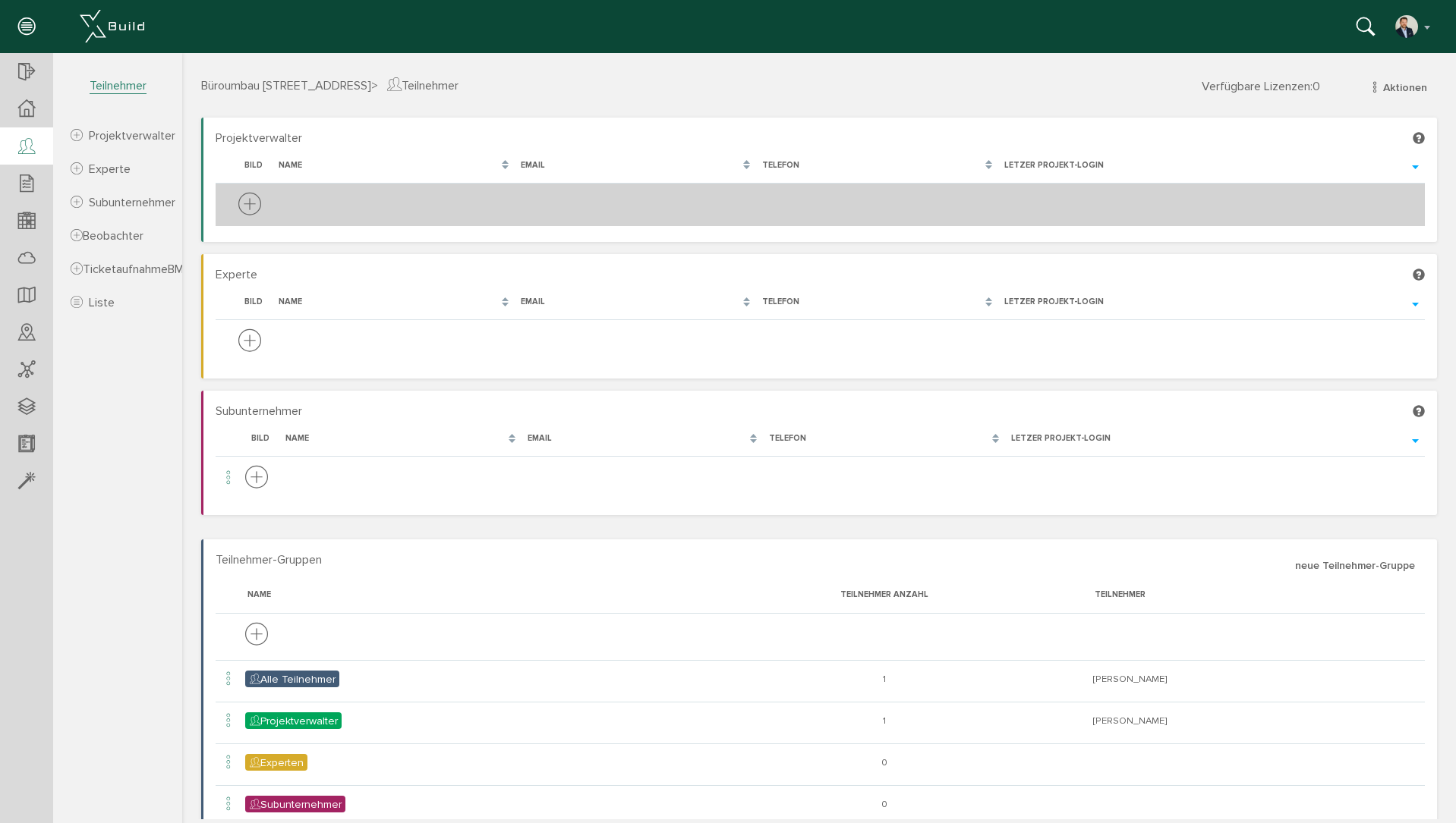
click at [251, 197] on icon at bounding box center [250, 205] width 23 height 28
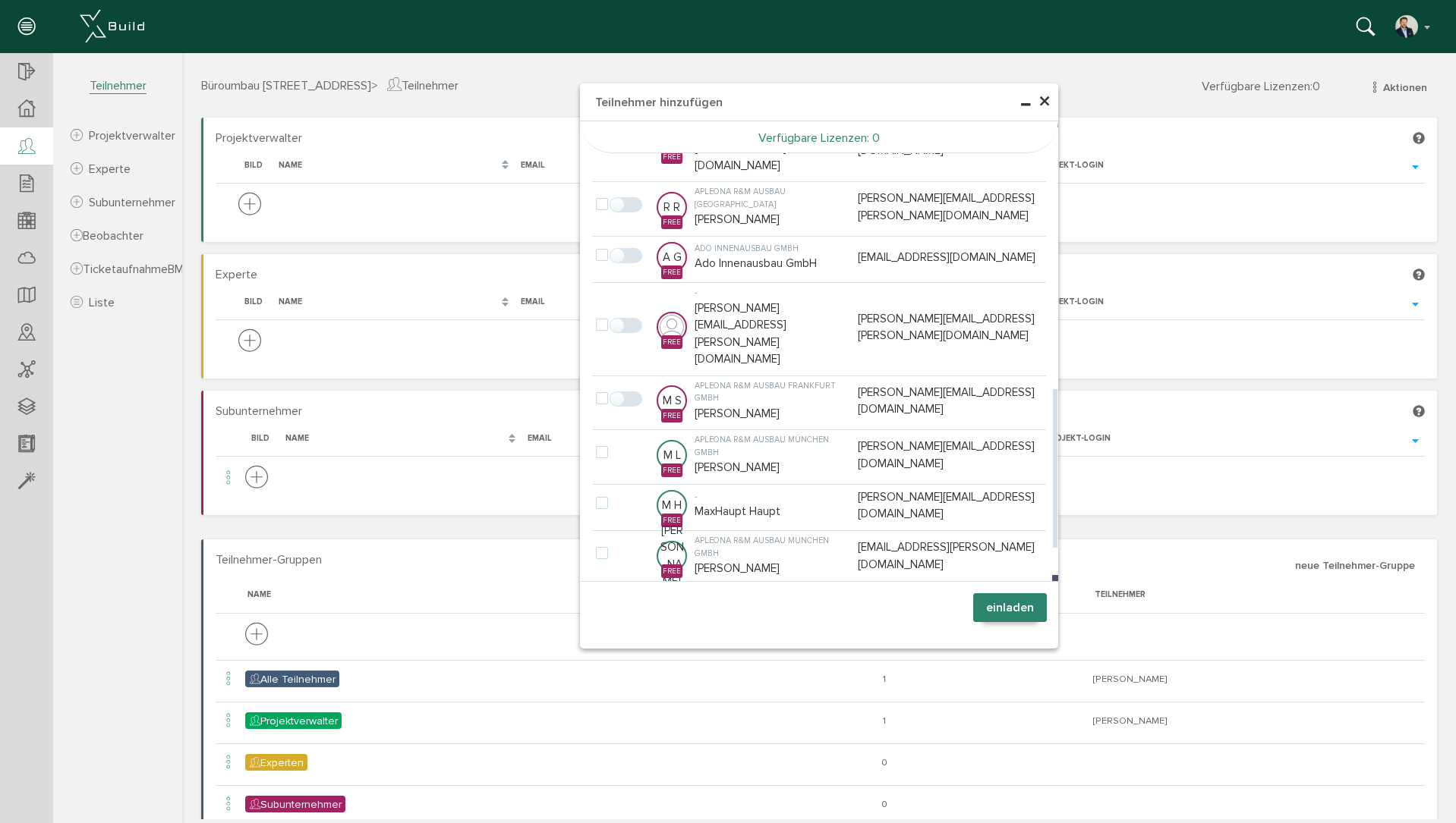
click at [596, 601] on label at bounding box center [605, 608] width 18 height 14
click at [596, 601] on input "checkbox" at bounding box center [601, 606] width 10 height 10
checkbox input "true"
click at [984, 607] on button "einladen" at bounding box center [1010, 607] width 74 height 29
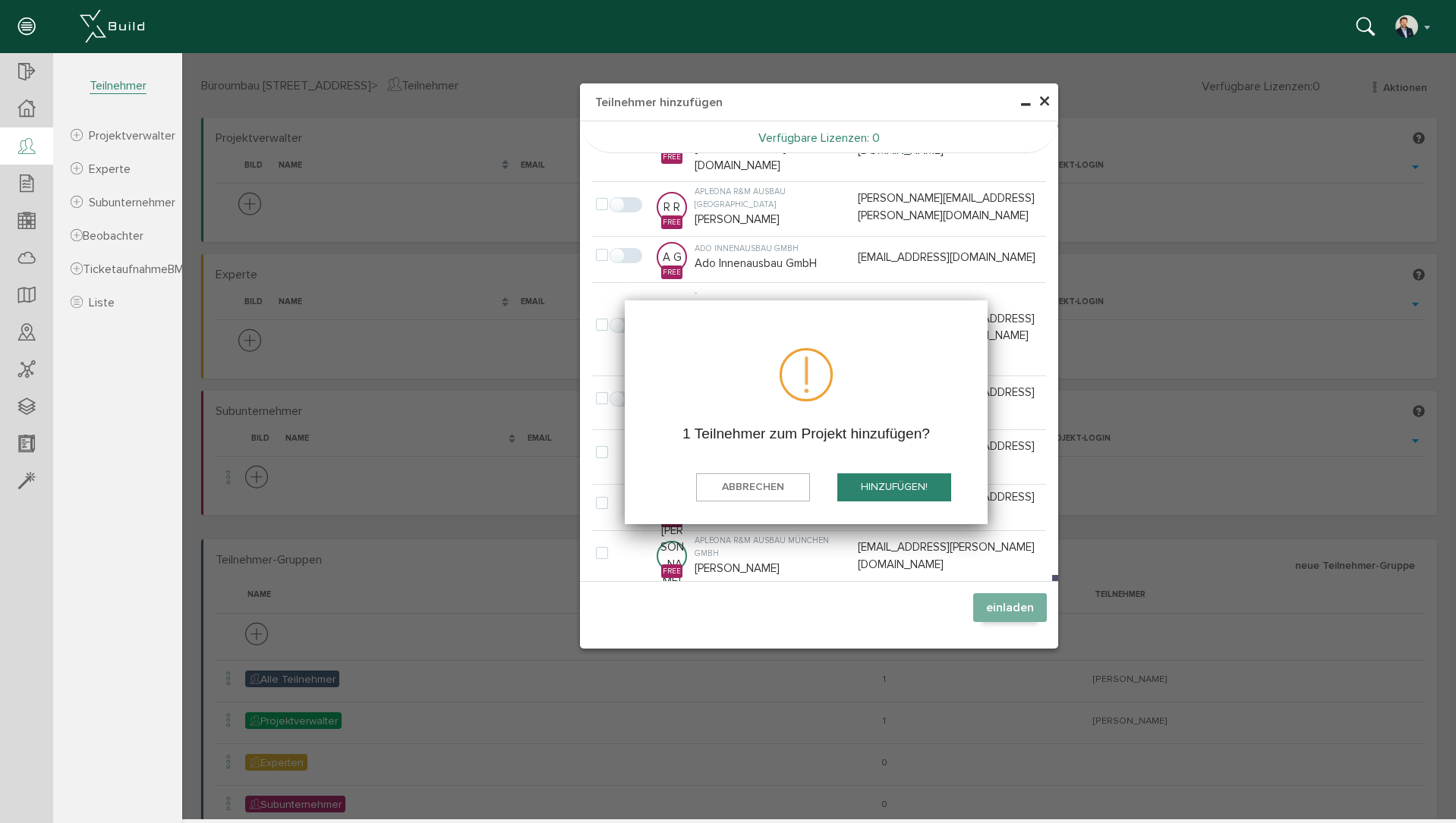
click at [892, 478] on button "hinzufügen!" at bounding box center [894, 487] width 114 height 28
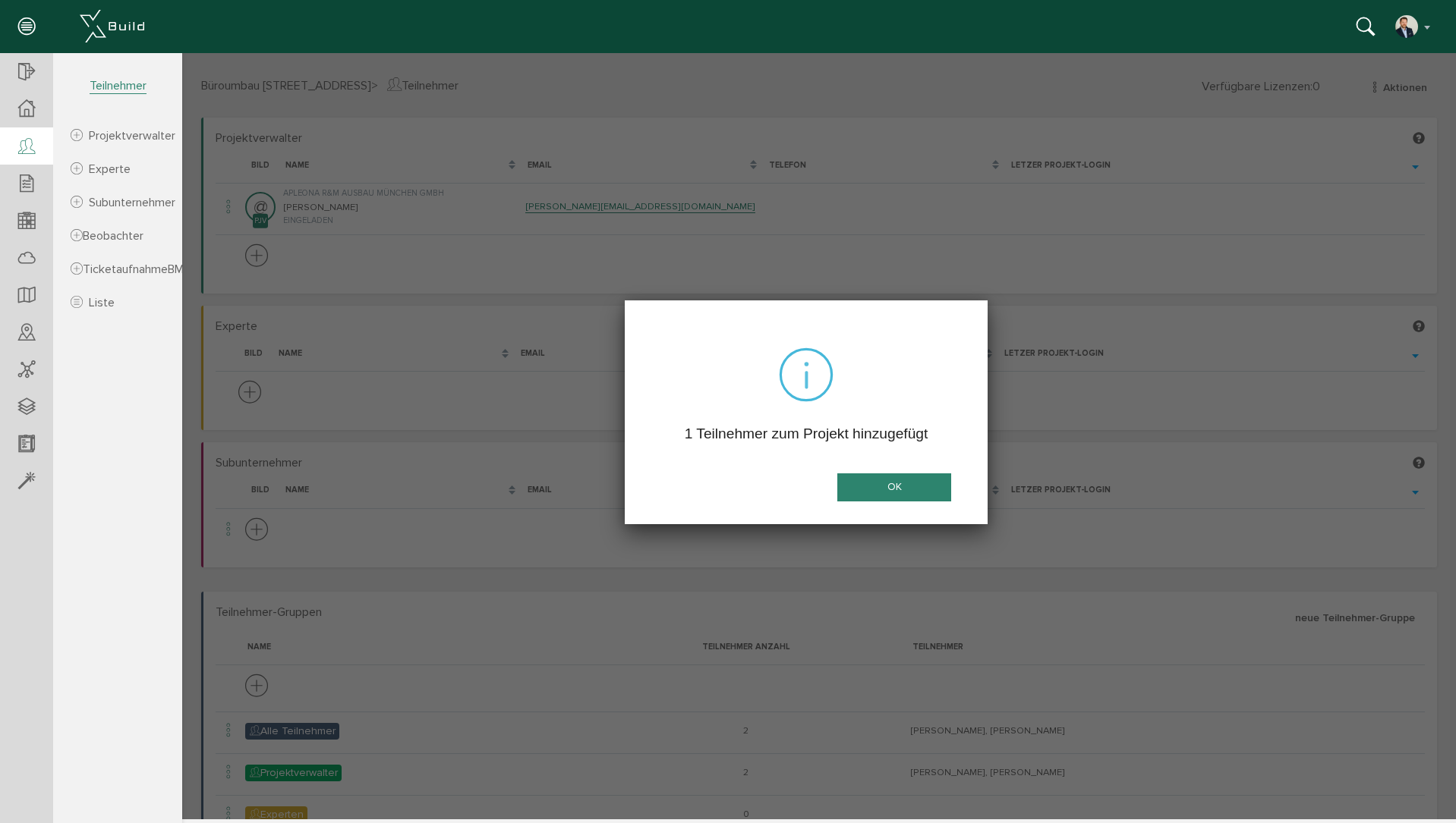
click at [908, 485] on button "OK" at bounding box center [894, 487] width 114 height 28
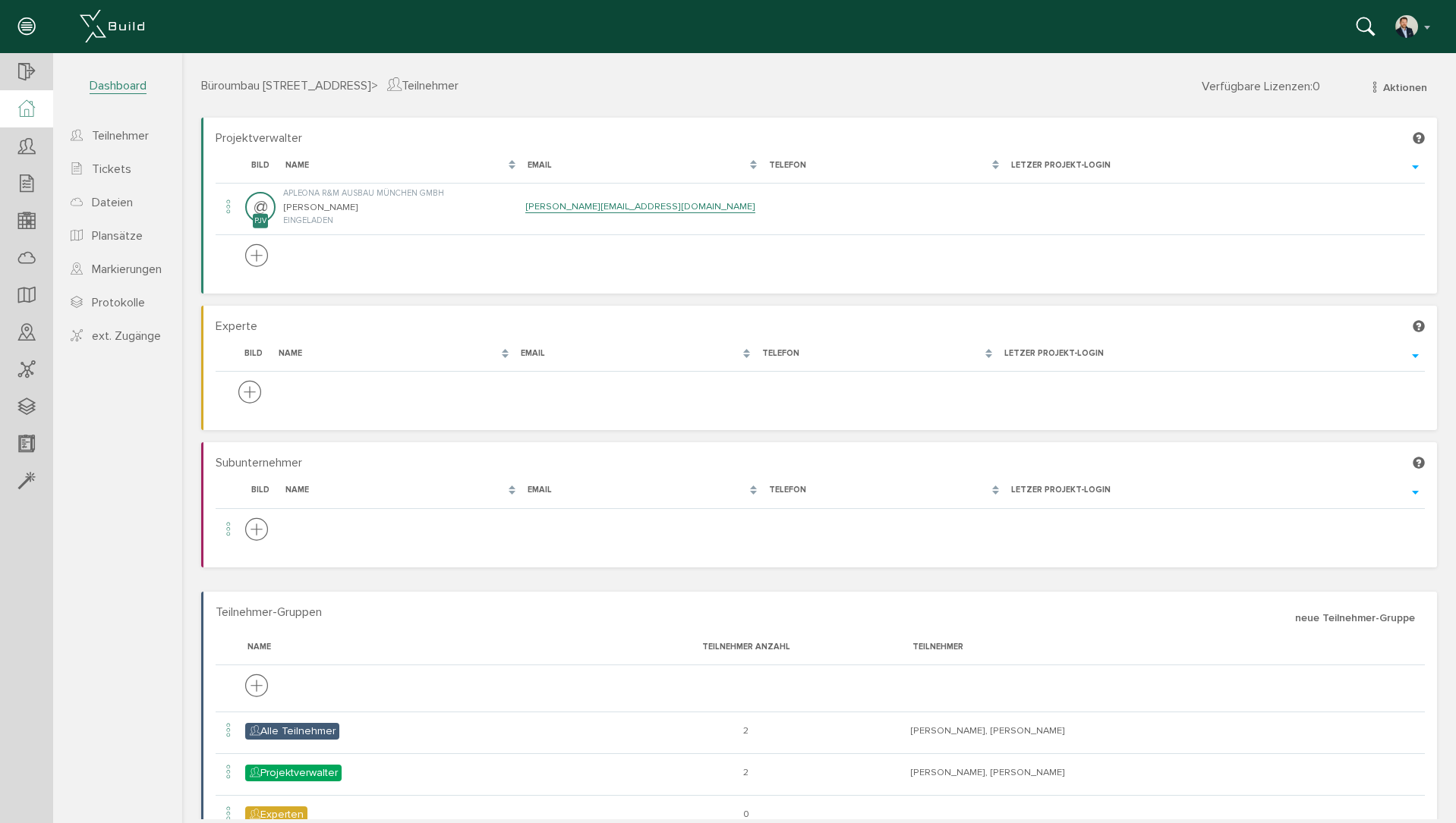
click at [27, 102] on icon at bounding box center [26, 108] width 17 height 17
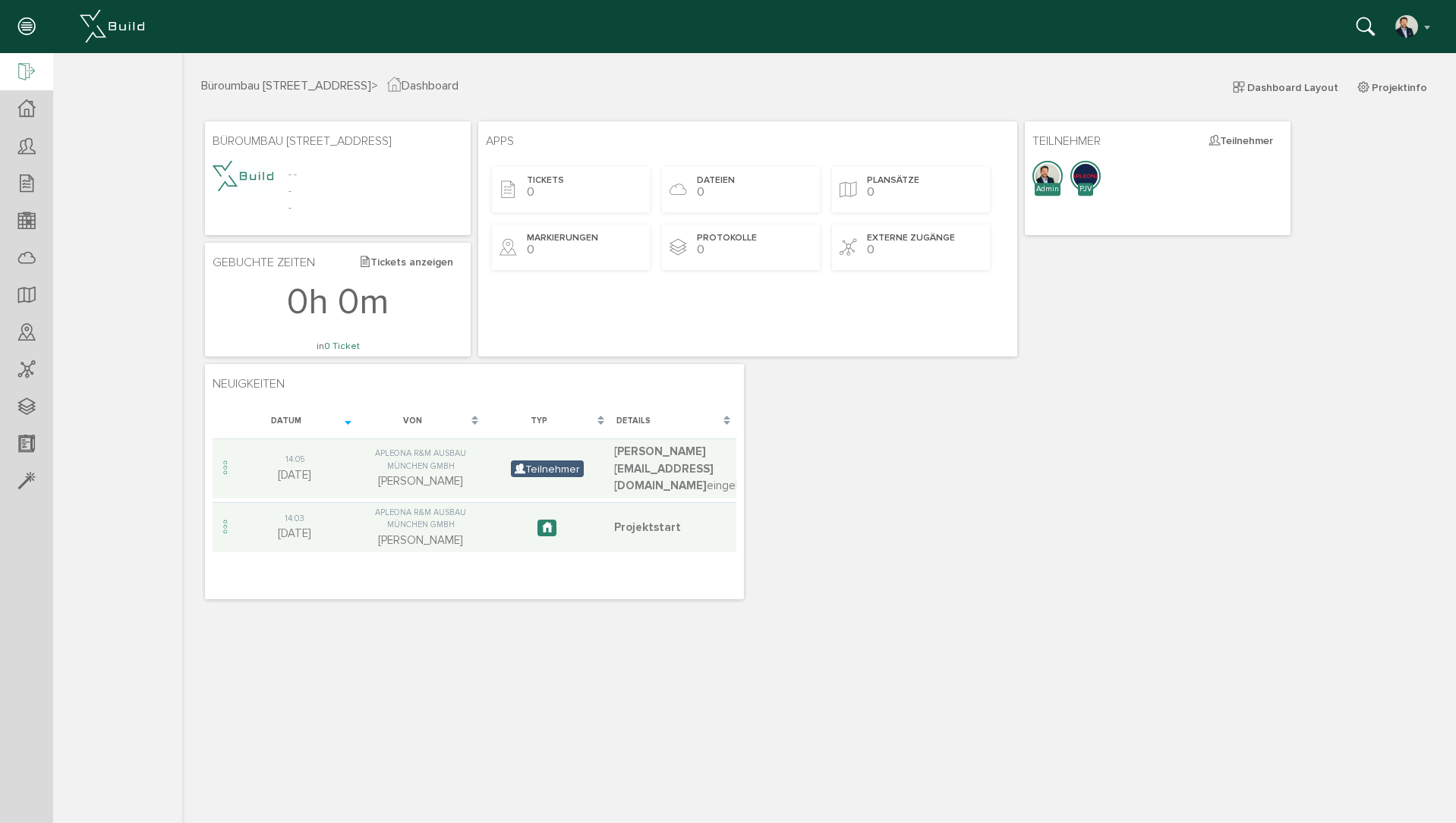
click at [36, 81] on div at bounding box center [26, 72] width 53 height 39
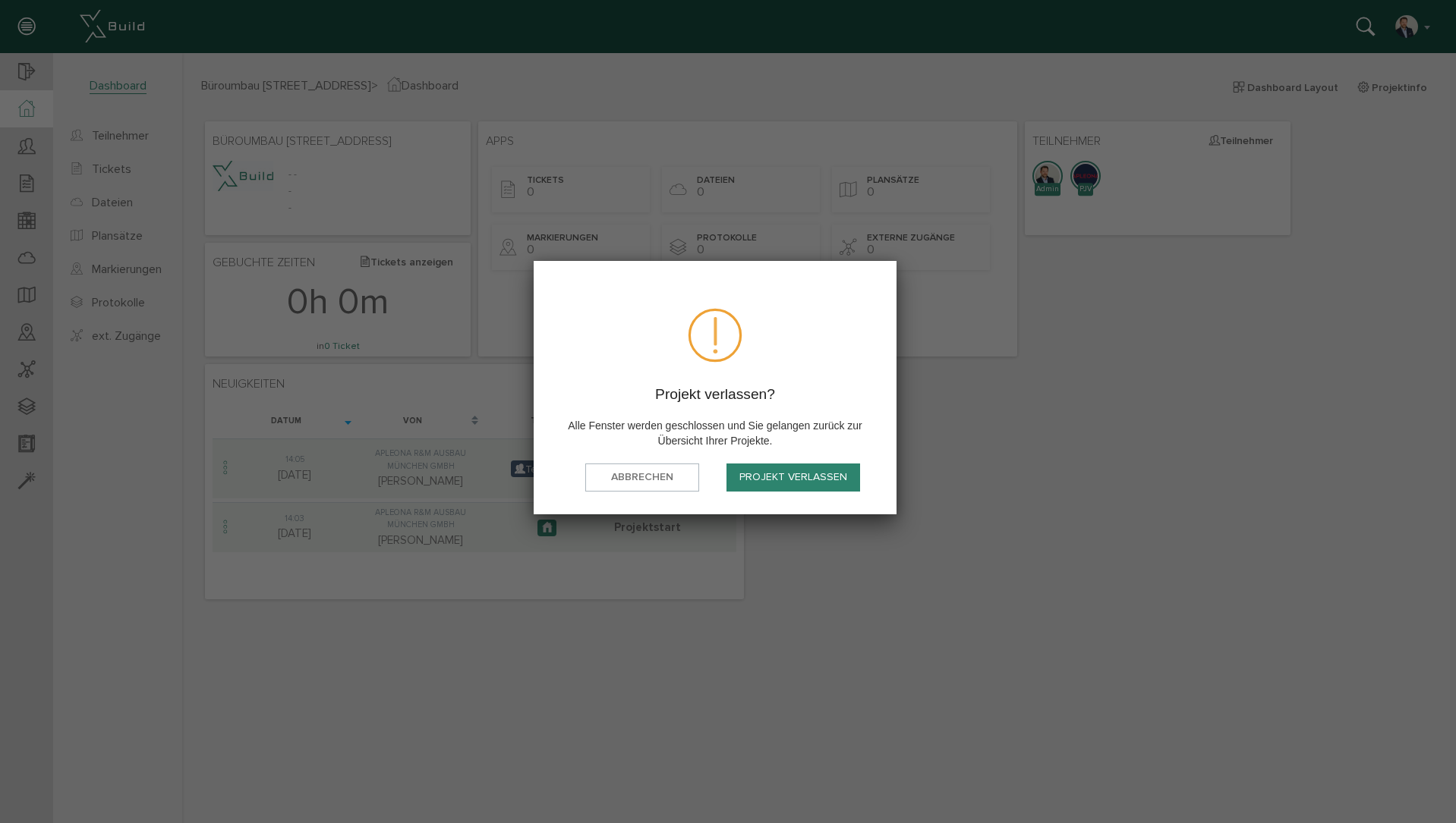
click at [814, 481] on button "Projekt verlassen" at bounding box center [793, 477] width 134 height 28
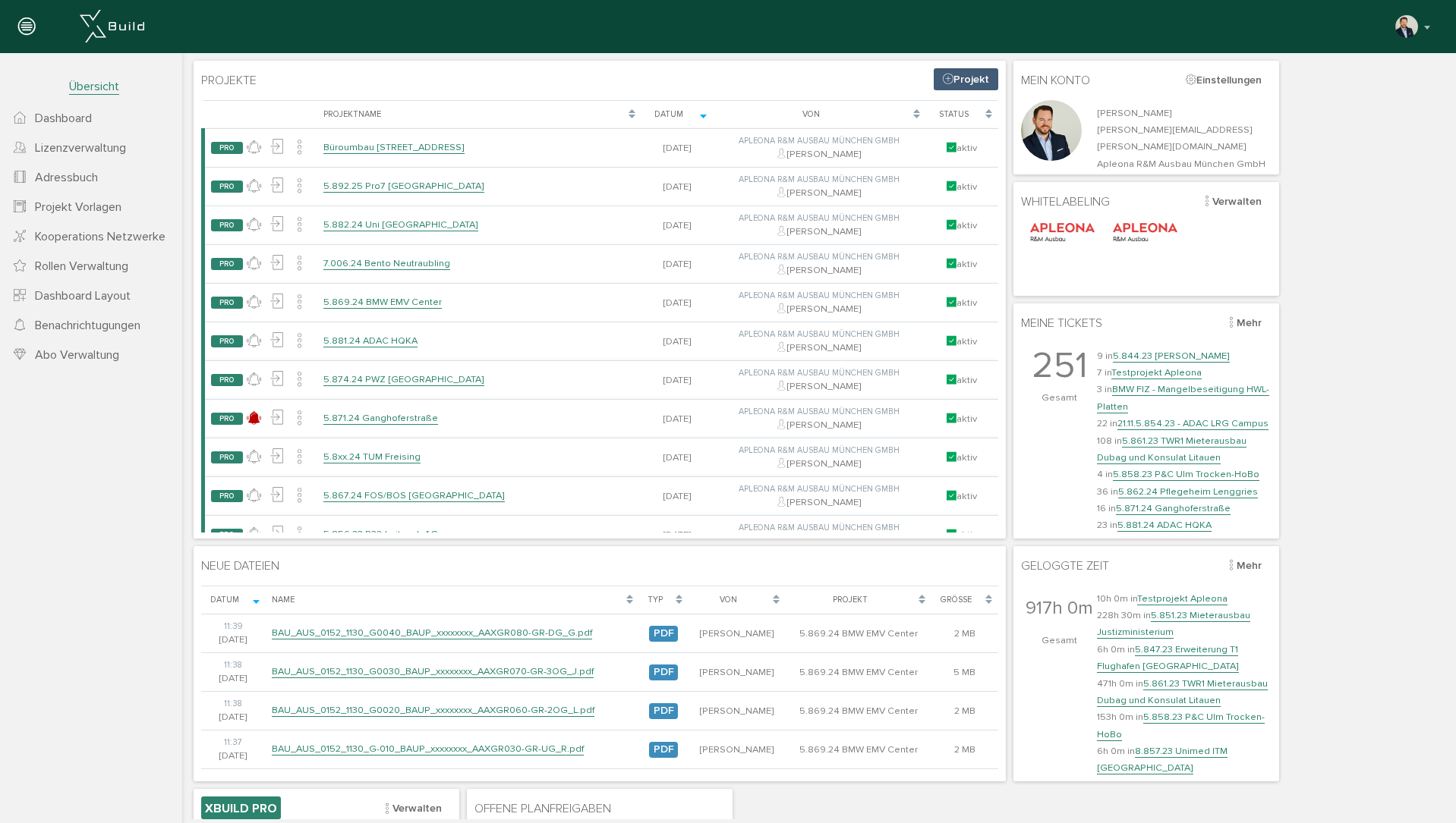
click at [78, 151] on span "Lizenzverwaltung" at bounding box center [80, 148] width 91 height 15
click at [700, 28] on div "[PERSON_NAME] Konto deaktivieren Passwort ändern über XBuild XBuild neu einrich…" at bounding box center [722, 26] width 1422 height 23
